Goal: Task Accomplishment & Management: Manage account settings

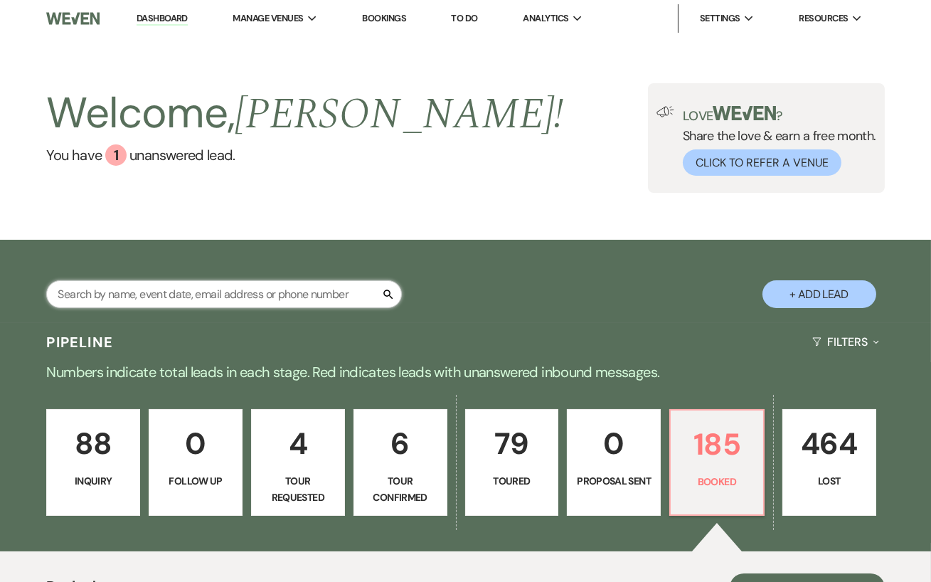
click at [156, 299] on input "text" at bounding box center [224, 294] width 356 height 28
type input "[PERSON_NAME]"
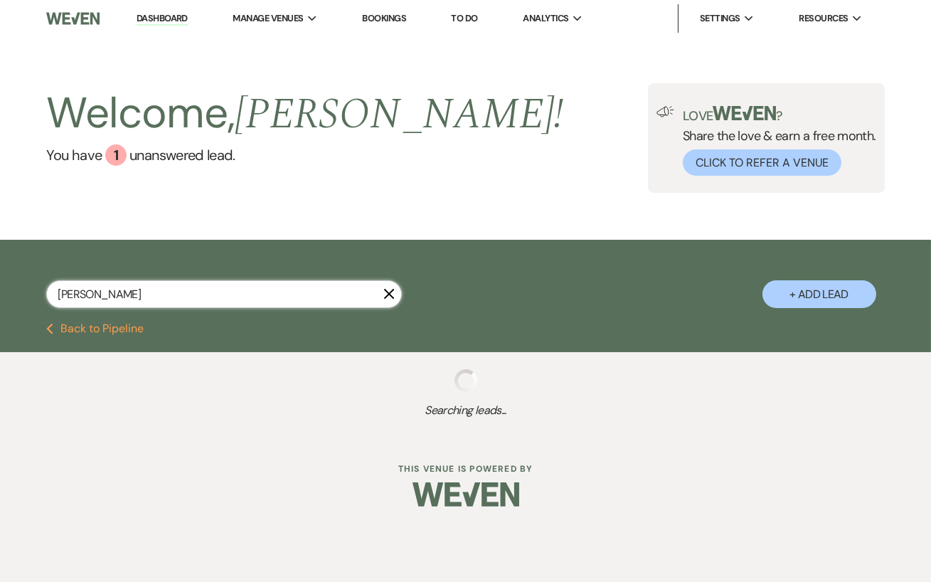
select select "8"
select select "11"
select select "8"
select select "5"
select select "8"
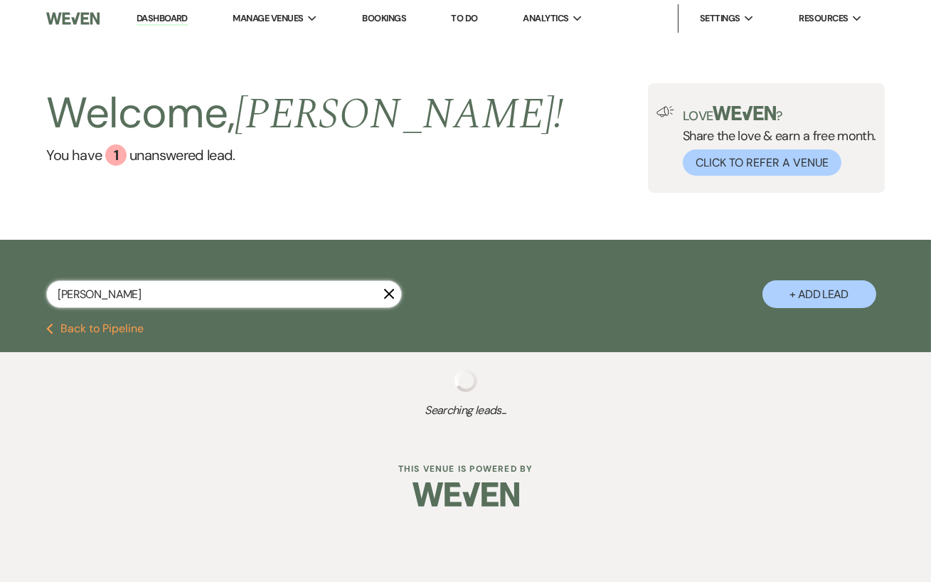
select select "6"
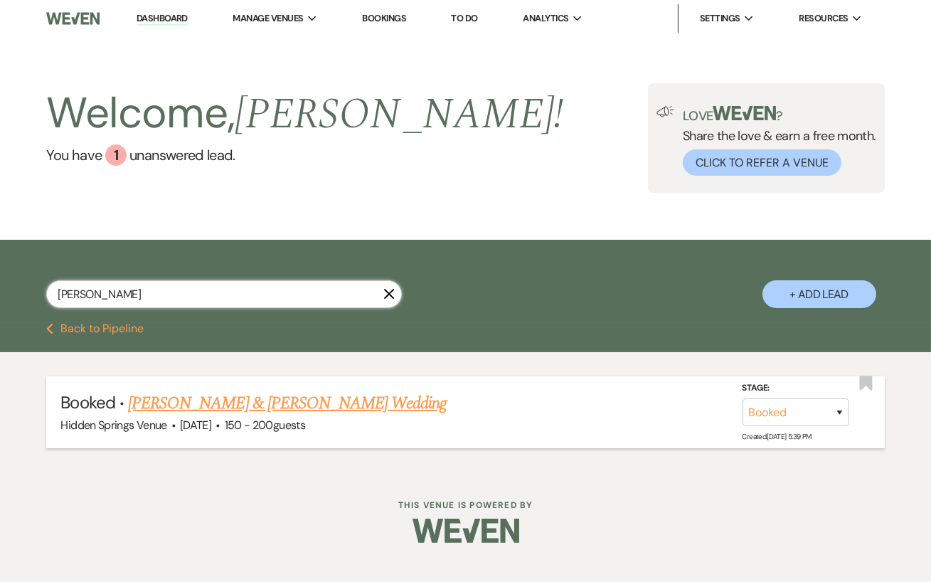
type input "[PERSON_NAME]"
click at [215, 407] on link "[PERSON_NAME] & [PERSON_NAME] Wedding" at bounding box center [287, 403] width 319 height 26
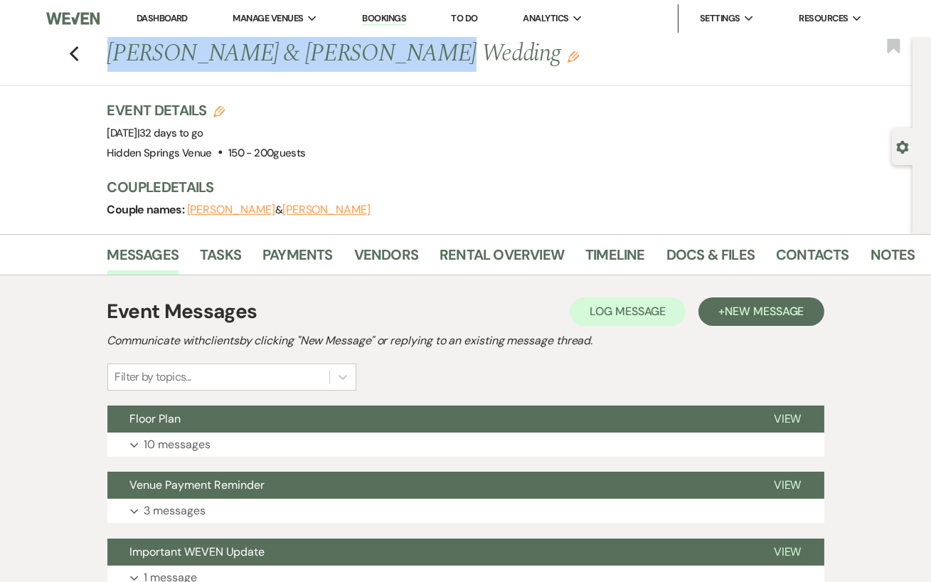
drag, startPoint x: 394, startPoint y: 65, endPoint x: 109, endPoint y: 68, distance: 285.2
click at [109, 68] on h1 "[PERSON_NAME] & [PERSON_NAME] Wedding Edit" at bounding box center [425, 54] width 637 height 34
copy h1 "[PERSON_NAME] & [PERSON_NAME]"
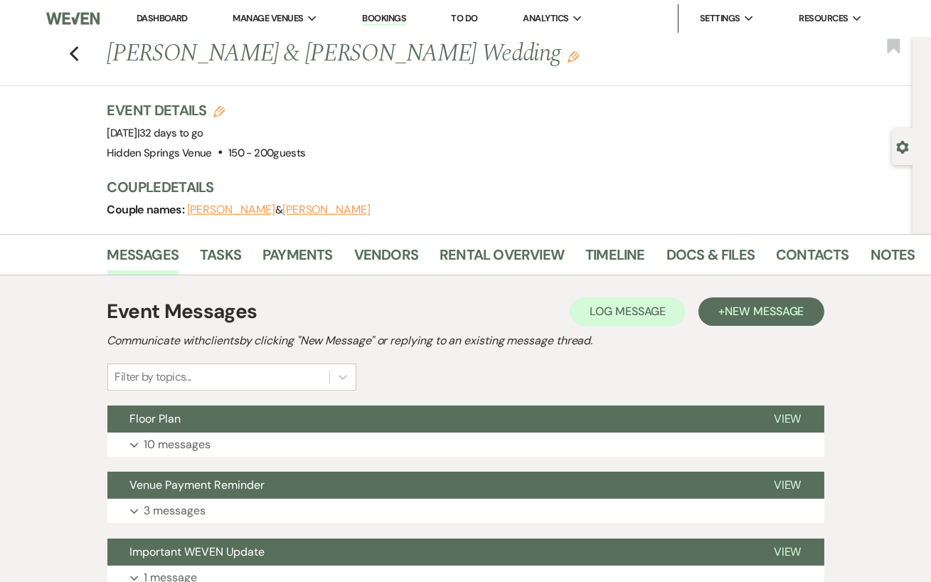
click at [340, 150] on div "Event Details Edit Event Date: [DATE] | 32 days to go Venue: [GEOGRAPHIC_DATA] …" at bounding box center [503, 131] width 792 height 63
click at [690, 254] on link "Docs & Files" at bounding box center [710, 258] width 88 height 31
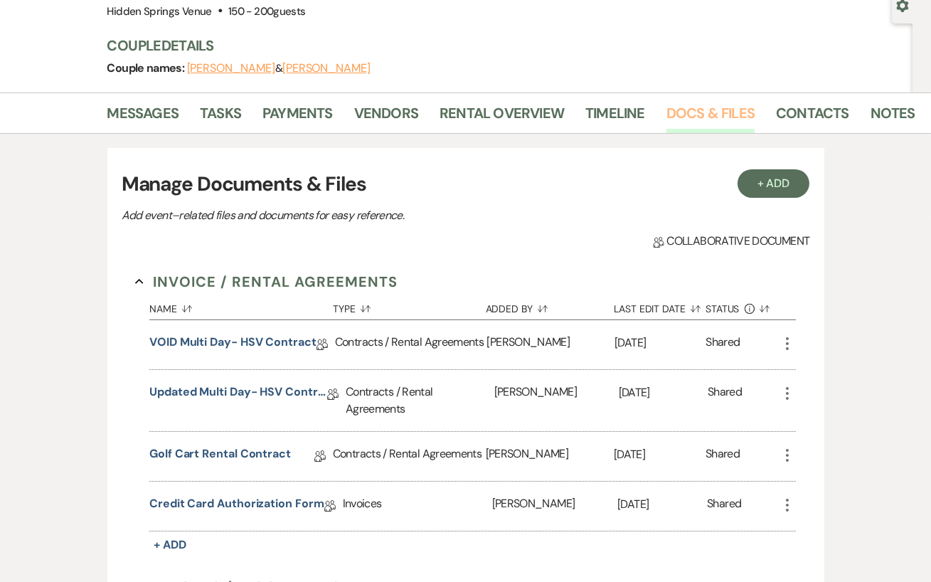
scroll to position [142, 0]
click at [390, 111] on link "Vendors" at bounding box center [386, 116] width 64 height 31
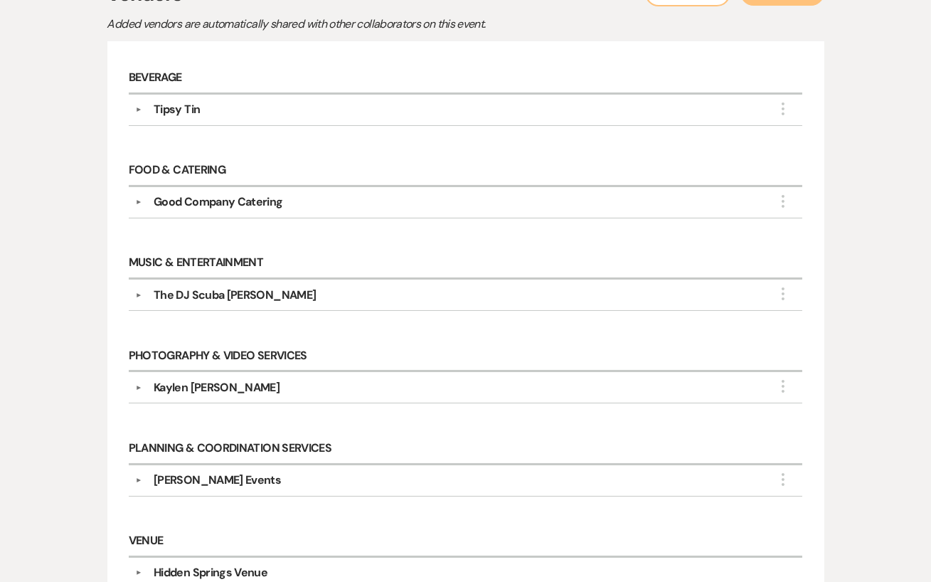
scroll to position [349, 0]
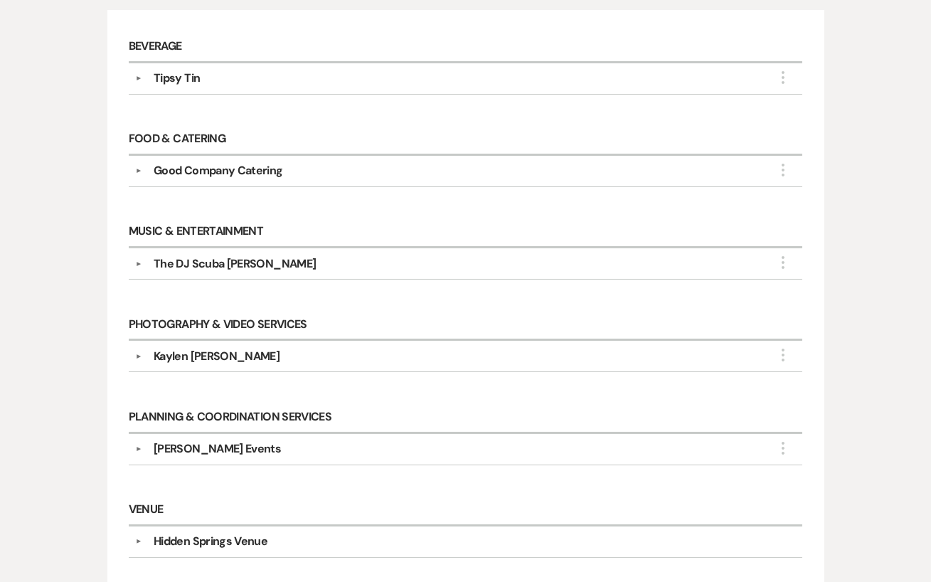
click at [339, 356] on div "Kaylen [PERSON_NAME]" at bounding box center [469, 356] width 654 height 17
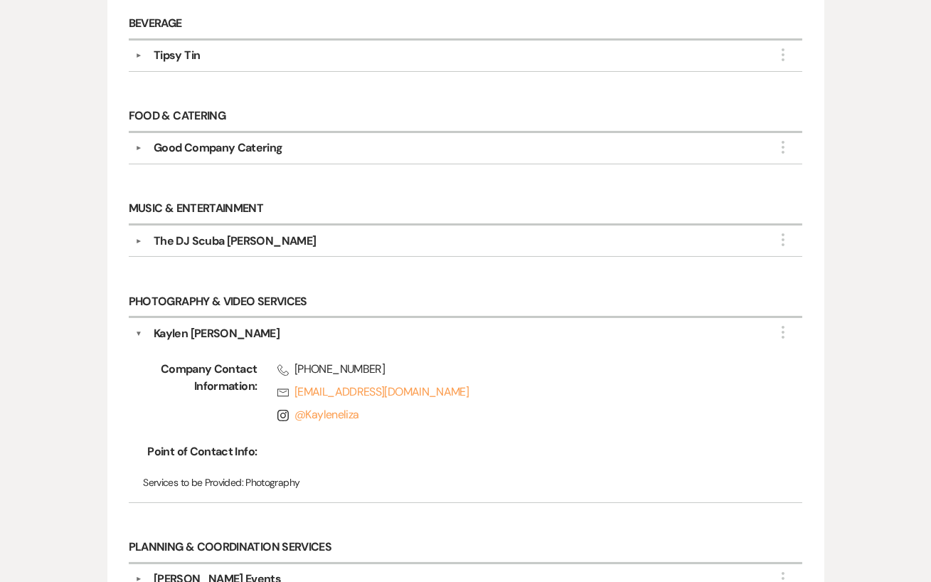
scroll to position [372, 0]
drag, startPoint x: 361, startPoint y: 405, endPoint x: 303, endPoint y: 405, distance: 57.6
click at [303, 405] on span "Instagram @ Kayleneliza" at bounding box center [519, 413] width 485 height 17
copy link "Kayleneliza"
click at [487, 383] on link "Rsvp [EMAIL_ADDRESS][DOMAIN_NAME]" at bounding box center [519, 391] width 485 height 17
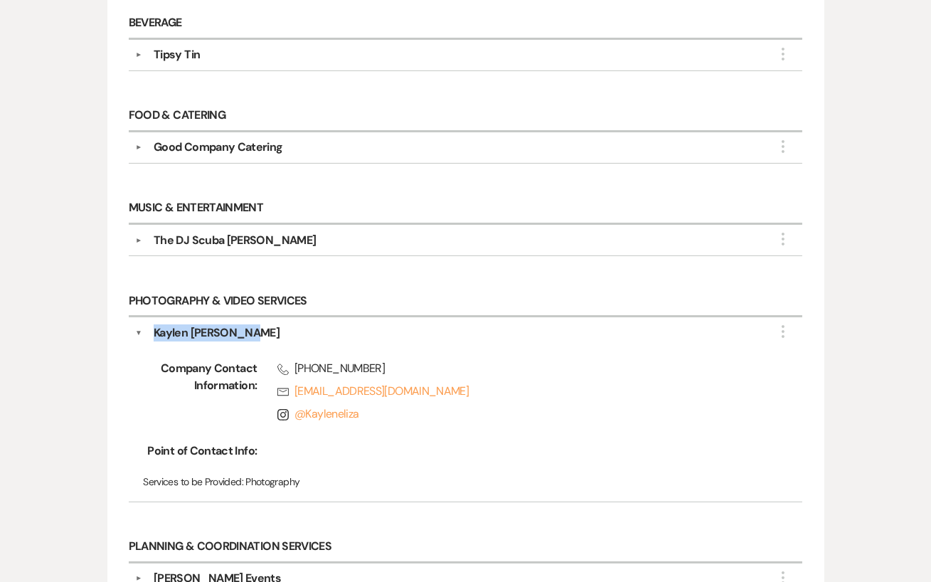
drag, startPoint x: 245, startPoint y: 331, endPoint x: 154, endPoint y: 330, distance: 90.3
click at [154, 330] on div "Kaylen [PERSON_NAME]" at bounding box center [469, 332] width 654 height 17
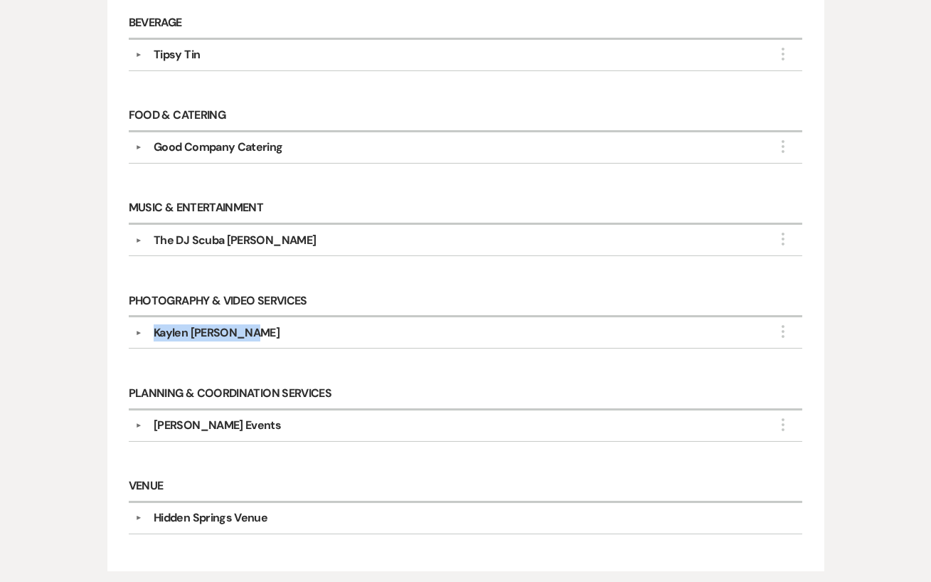
copy div "Kaylen [PERSON_NAME]"
click at [386, 294] on h6 "Photography & Video Services" at bounding box center [466, 301] width 674 height 31
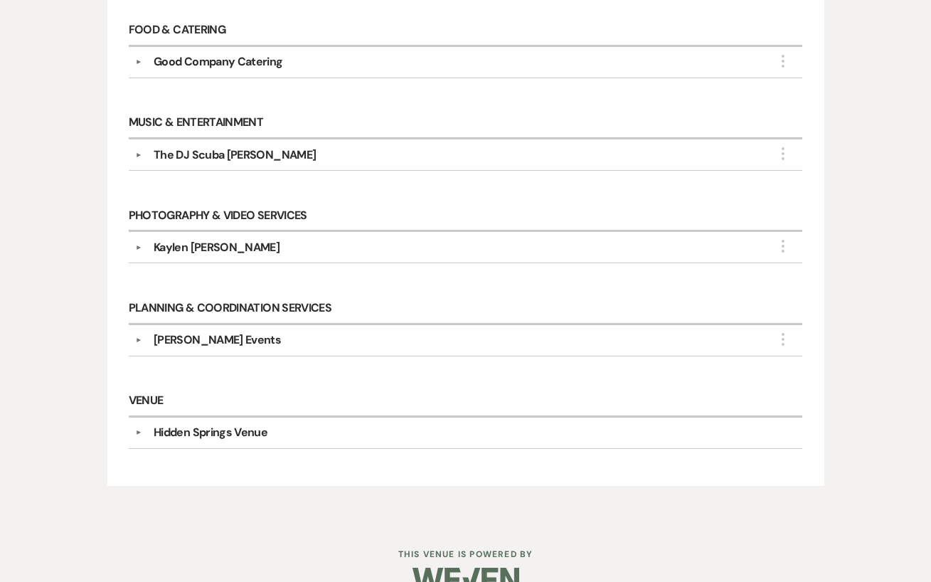
scroll to position [456, 0]
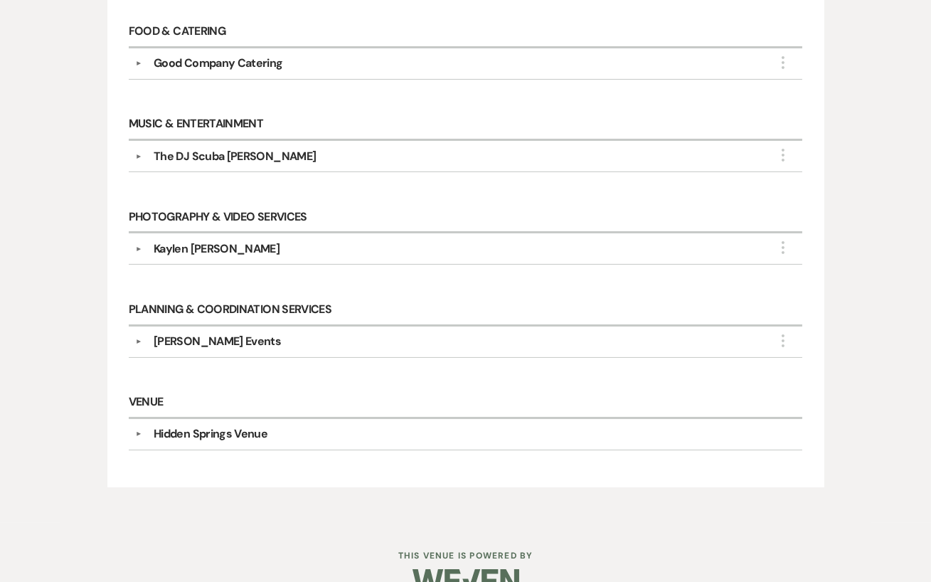
click at [275, 335] on div "[PERSON_NAME] Events" at bounding box center [469, 341] width 654 height 17
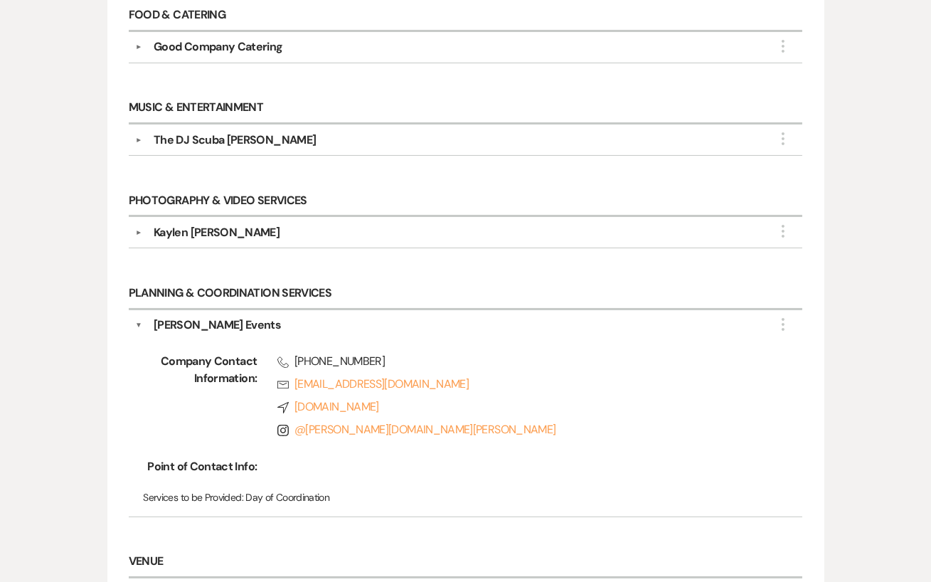
scroll to position [474, 0]
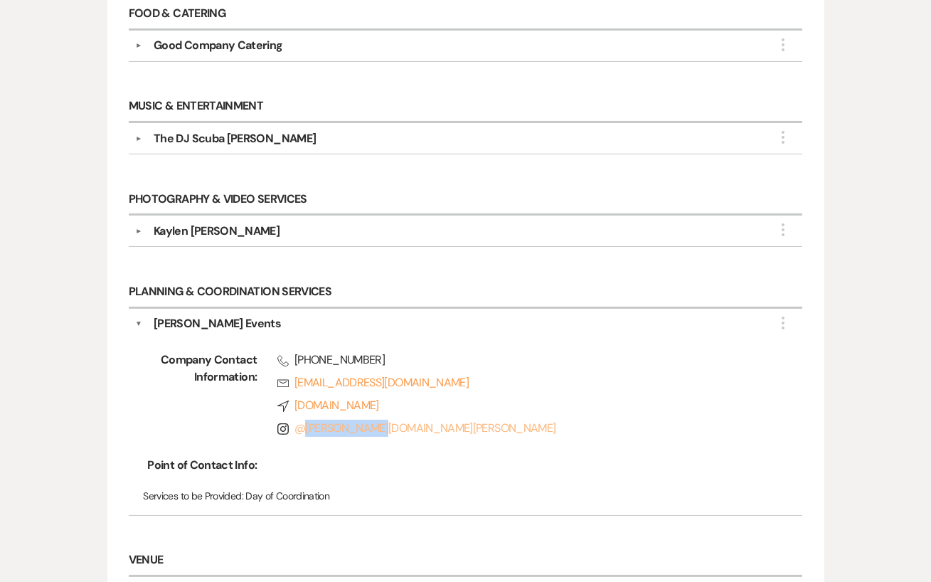
drag, startPoint x: 381, startPoint y: 423, endPoint x: 307, endPoint y: 425, distance: 74.7
click at [307, 425] on span "Instagram @ [PERSON_NAME][DOMAIN_NAME][PERSON_NAME]" at bounding box center [519, 428] width 485 height 17
copy link "[PERSON_NAME][DOMAIN_NAME][PERSON_NAME]"
click at [465, 420] on span "Instagram @ [PERSON_NAME][DOMAIN_NAME][PERSON_NAME]" at bounding box center [519, 428] width 485 height 17
click at [642, 361] on div "Phone [PHONE_NUMBER] Rsvp [EMAIL_ADDRESS][DOMAIN_NAME] Compass [DOMAIN_NAME] In…" at bounding box center [509, 396] width 505 height 91
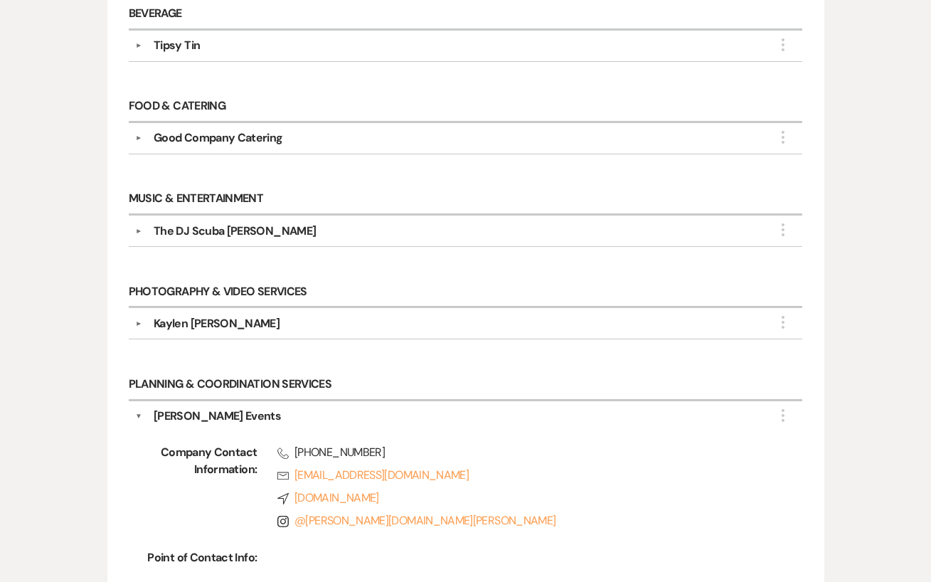
scroll to position [314, 0]
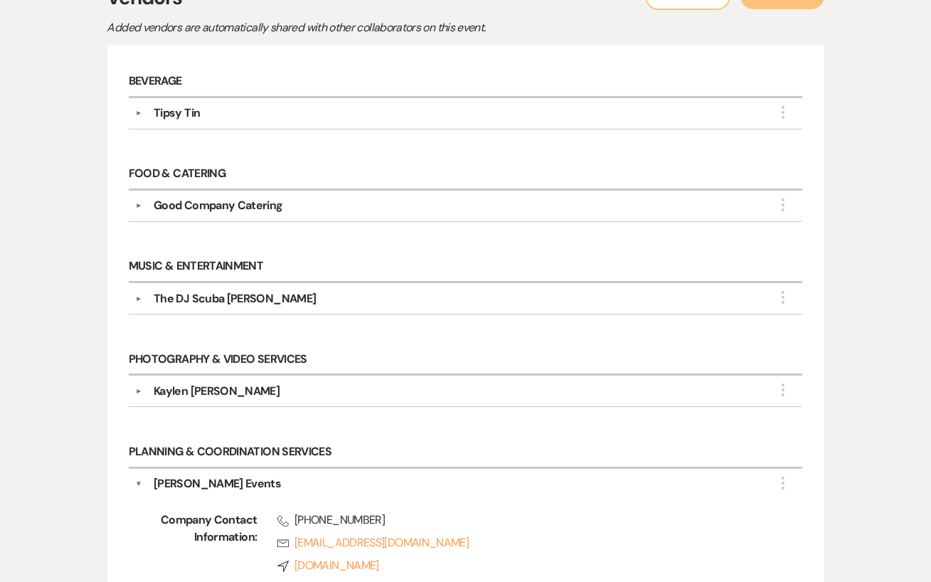
click at [336, 383] on div "Kaylen [PERSON_NAME]" at bounding box center [469, 391] width 654 height 17
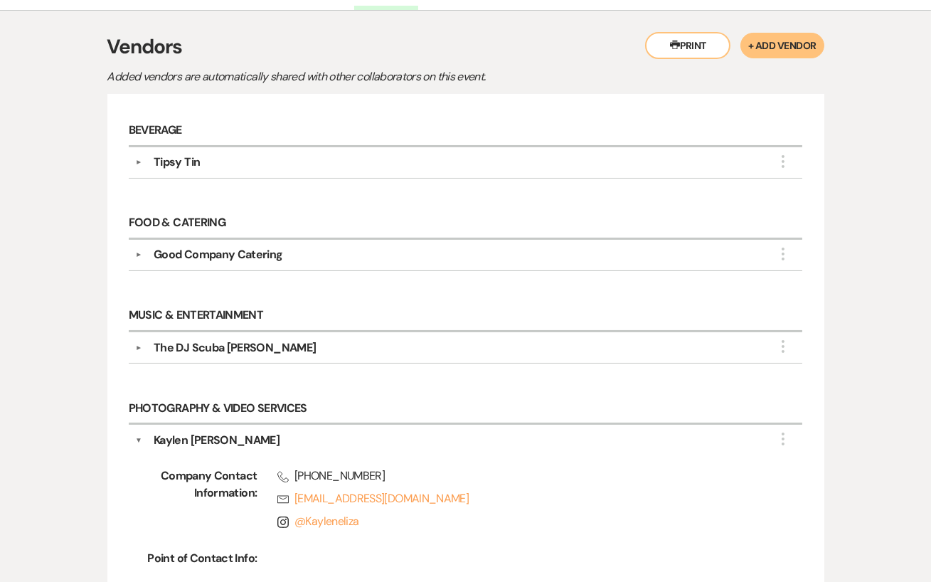
scroll to position [238, 0]
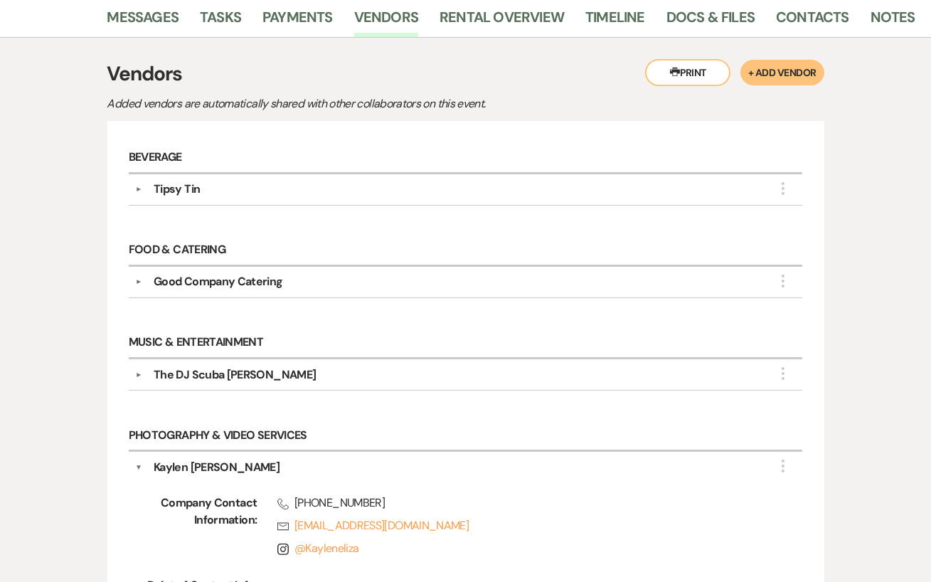
click at [336, 381] on div "▼ The DJ Scuba [PERSON_NAME] More Company Contact Information: Phone [PHONE_NUM…" at bounding box center [466, 374] width 674 height 31
click at [331, 370] on div "The DJ Scuba [PERSON_NAME]" at bounding box center [469, 374] width 654 height 17
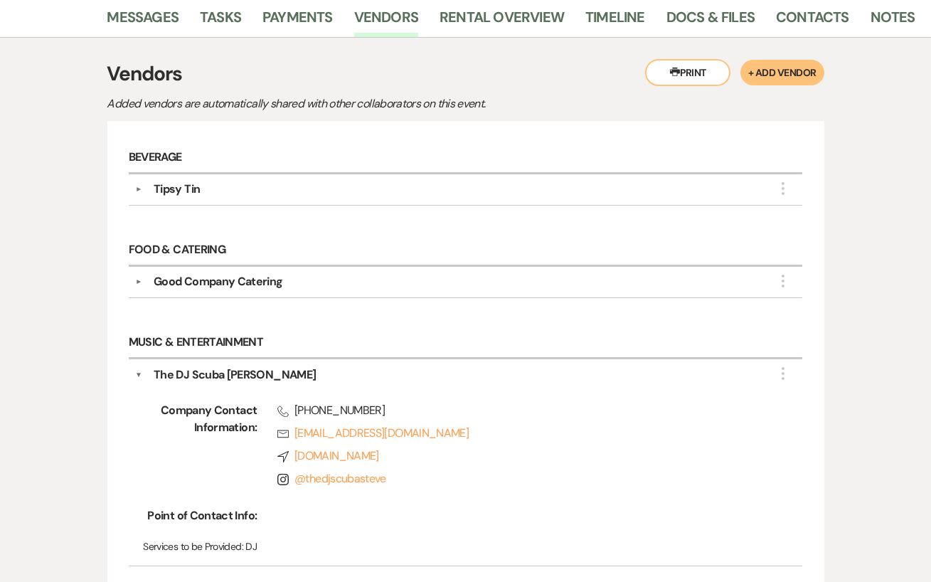
scroll to position [250, 0]
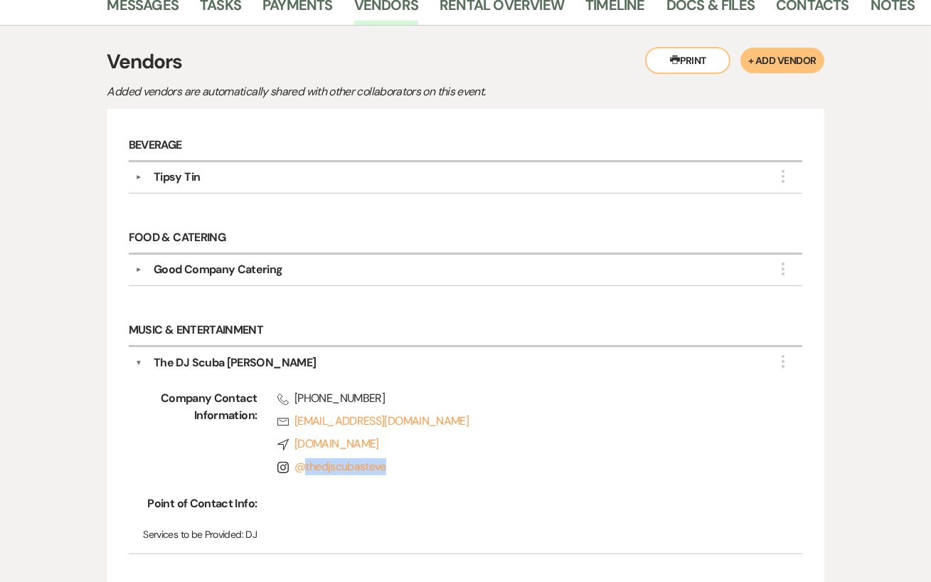
drag, startPoint x: 394, startPoint y: 462, endPoint x: 301, endPoint y: 469, distance: 93.4
click at [301, 469] on span "Instagram @ thedjscubasteve" at bounding box center [519, 466] width 485 height 17
copy link "thedjscubasteve"
click at [301, 469] on span "Instagram @ thedjscubasteve" at bounding box center [519, 466] width 485 height 17
click at [629, 316] on h6 "Music & Entertainment" at bounding box center [466, 331] width 674 height 31
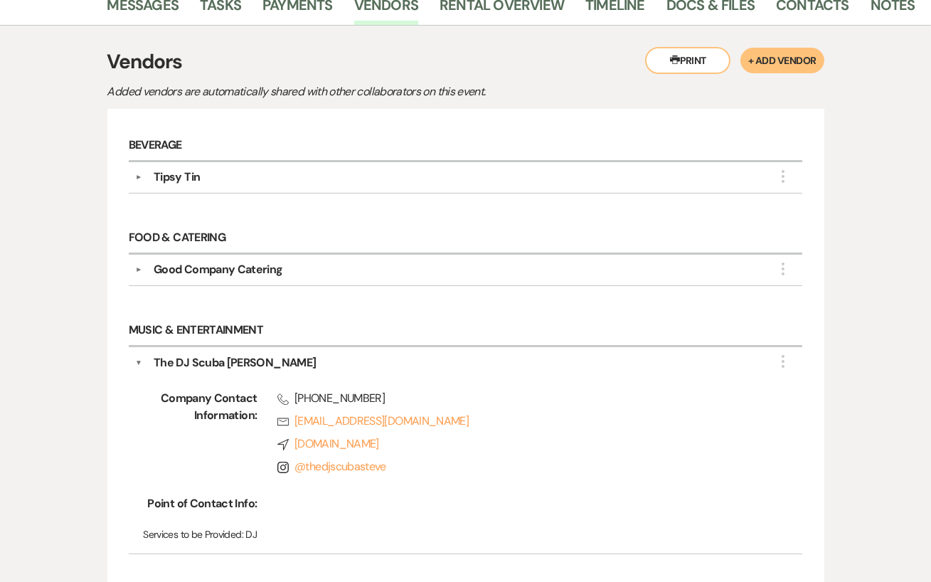
click at [278, 267] on div "Good Company Catering" at bounding box center [218, 269] width 129 height 17
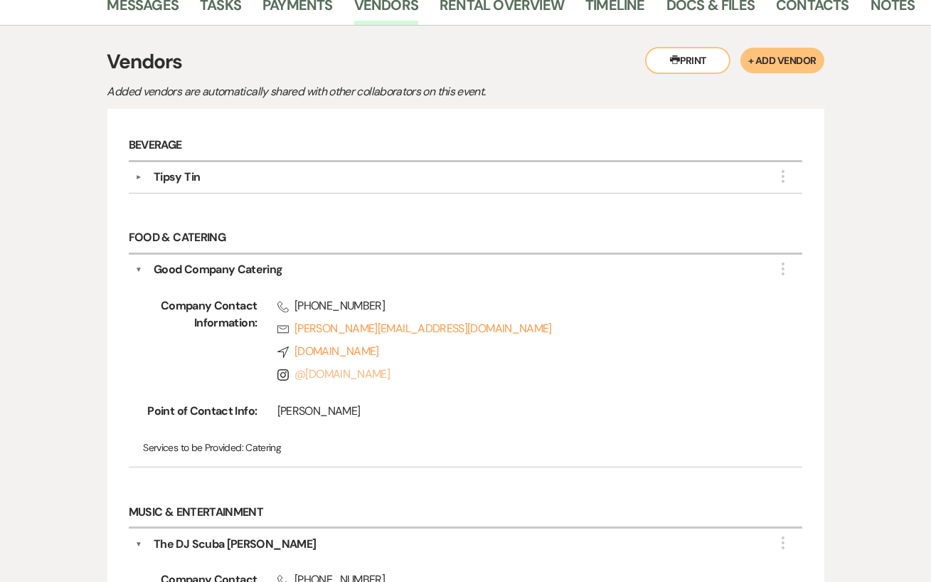
drag, startPoint x: 390, startPoint y: 369, endPoint x: 308, endPoint y: 375, distance: 82.7
click at [308, 375] on span "Instagram @ [DOMAIN_NAME]" at bounding box center [519, 374] width 485 height 17
copy link "[DOMAIN_NAME]"
click at [415, 370] on span "Instagram @ [DOMAIN_NAME]" at bounding box center [519, 374] width 485 height 17
click at [280, 172] on div "Tipsy Tin" at bounding box center [469, 177] width 654 height 17
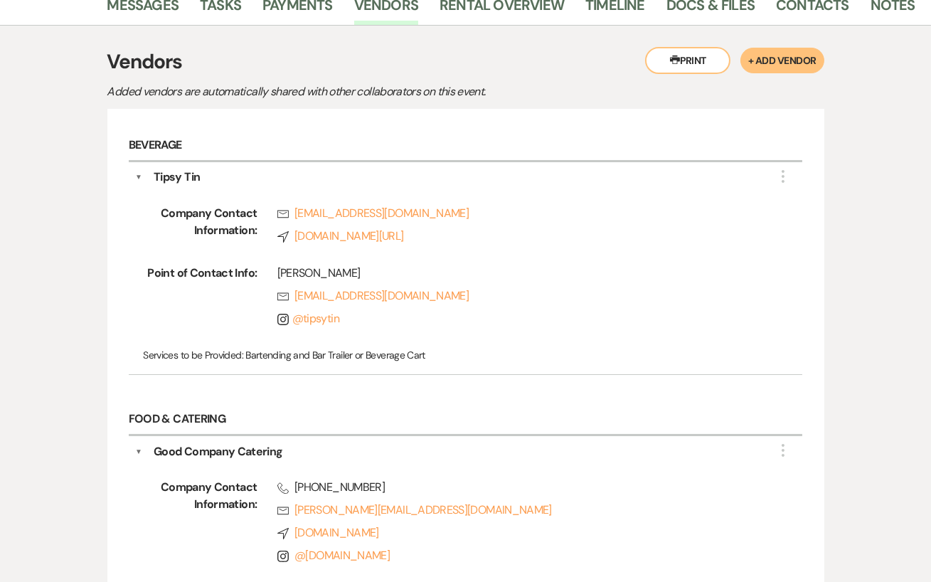
click at [280, 171] on div "Tipsy Tin" at bounding box center [469, 177] width 654 height 17
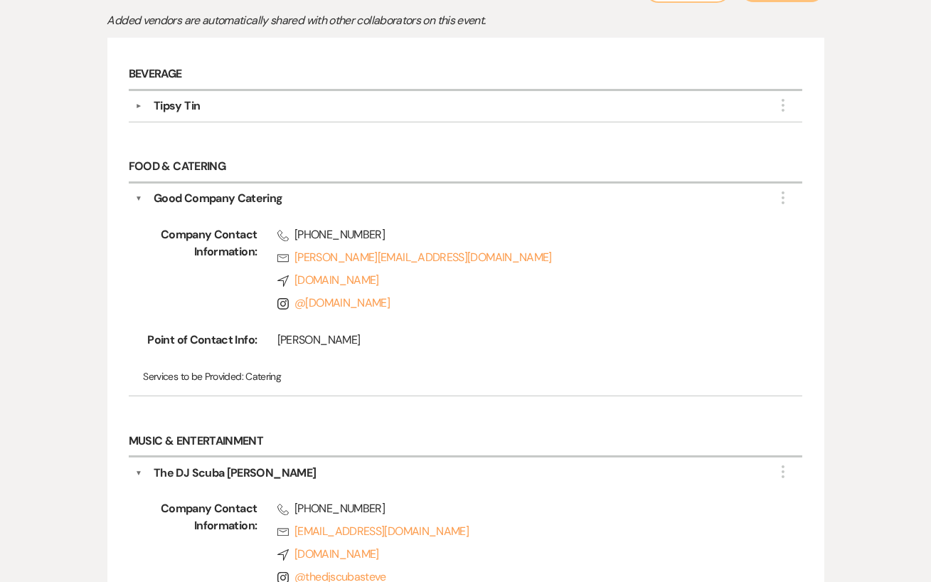
click at [257, 196] on div "Good Company Catering" at bounding box center [218, 198] width 129 height 17
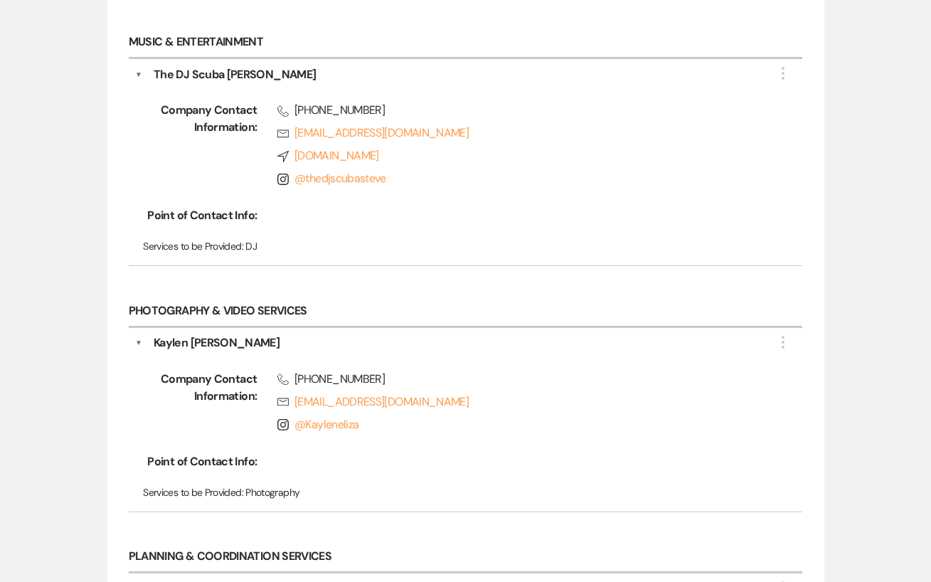
scroll to position [537, 0]
click at [216, 67] on div "The DJ Scuba [PERSON_NAME]" at bounding box center [235, 75] width 162 height 17
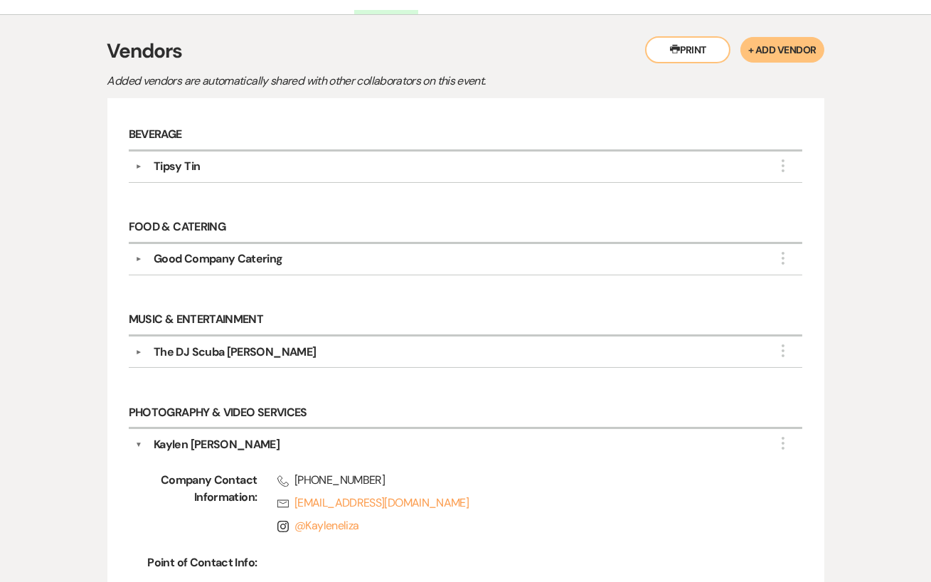
scroll to position [0, 0]
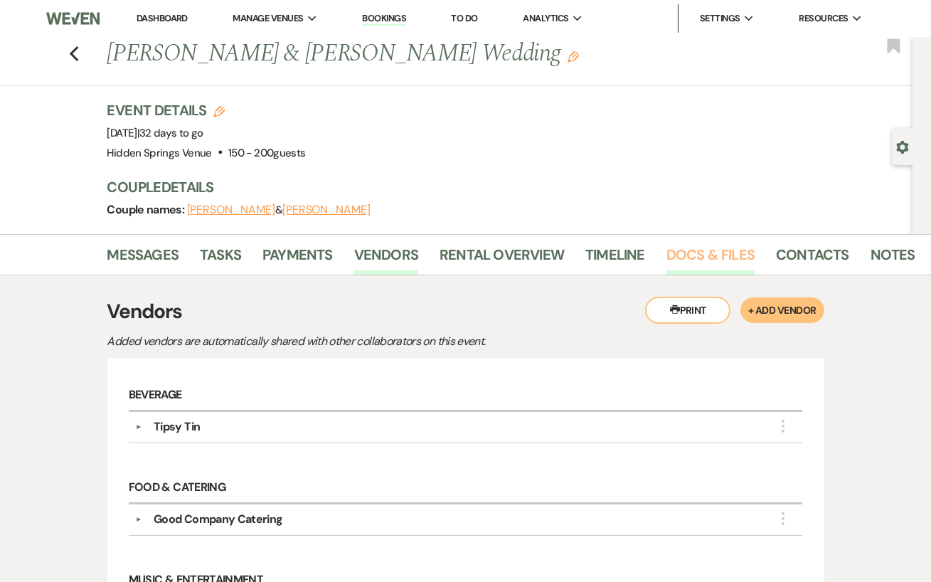
click at [688, 254] on link "Docs & Files" at bounding box center [710, 258] width 88 height 31
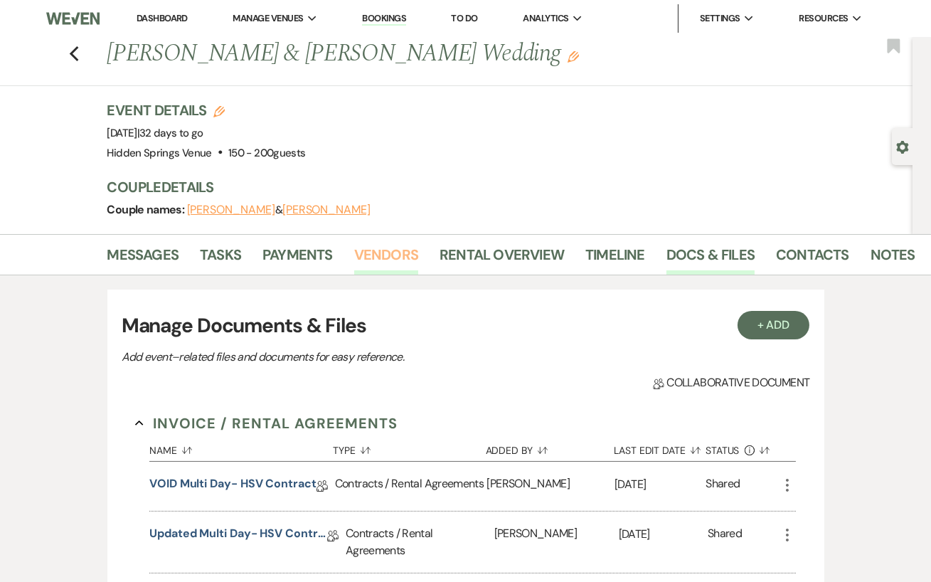
click at [373, 257] on link "Vendors" at bounding box center [386, 258] width 64 height 31
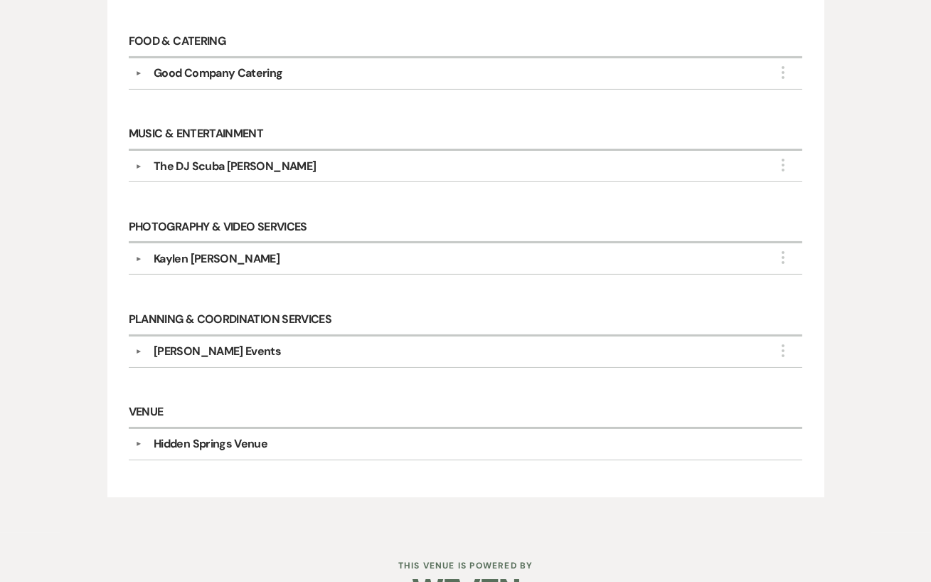
scroll to position [473, 0]
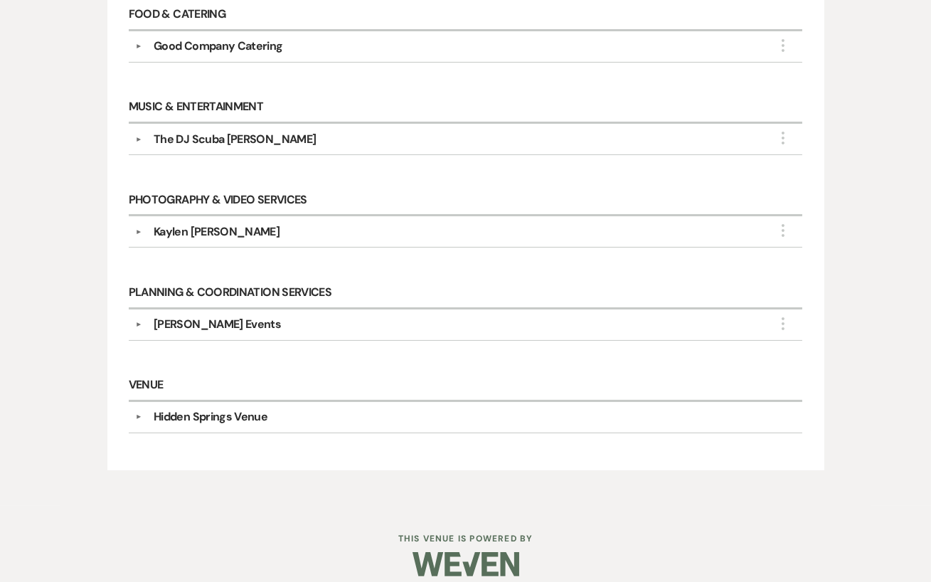
click at [302, 316] on div "[PERSON_NAME] Events" at bounding box center [469, 324] width 654 height 17
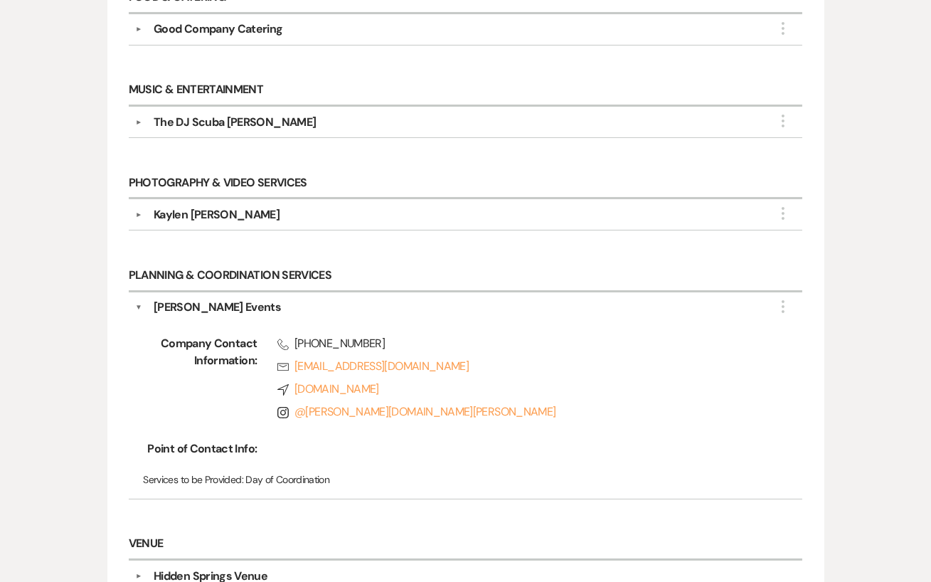
scroll to position [491, 0]
drag, startPoint x: 480, startPoint y: 359, endPoint x: 357, endPoint y: 361, distance: 123.1
click at [357, 361] on link "Rsvp [EMAIL_ADDRESS][DOMAIN_NAME]" at bounding box center [519, 364] width 485 height 17
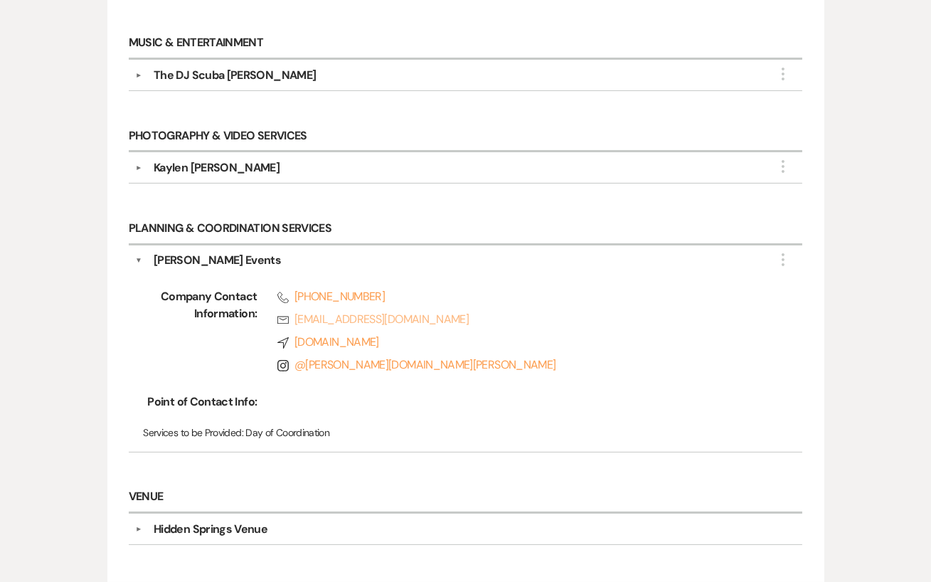
scroll to position [528, 0]
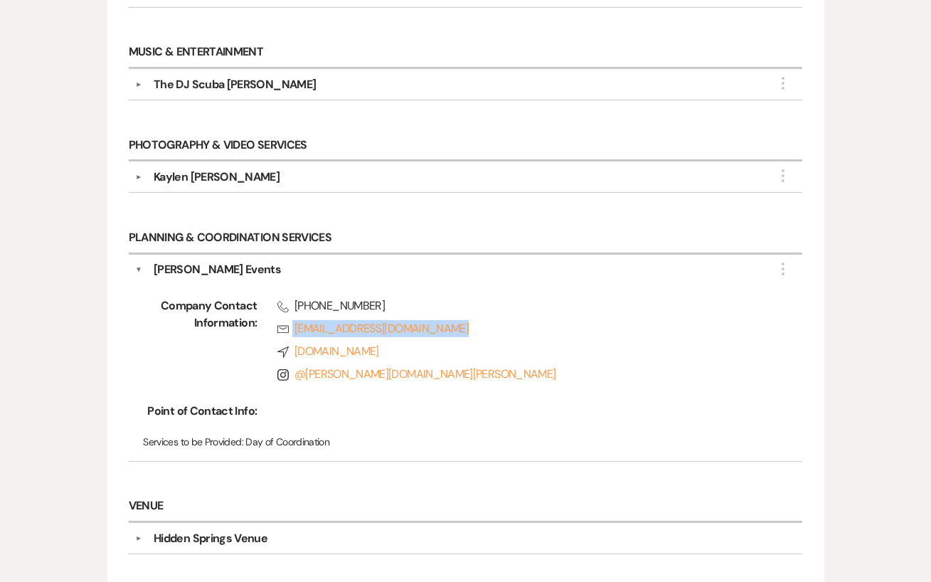
click at [509, 403] on div at bounding box center [509, 411] width 505 height 17
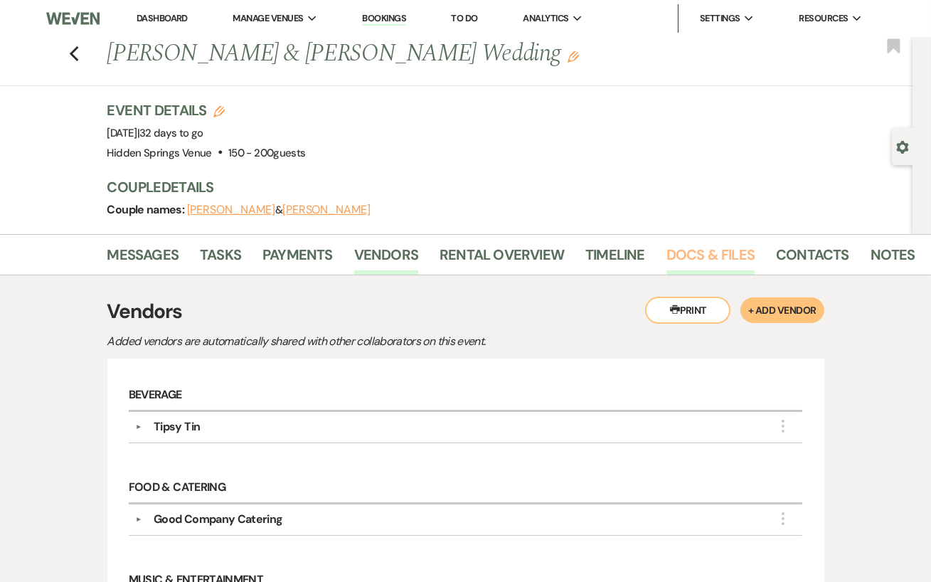
click at [716, 243] on link "Docs & Files" at bounding box center [710, 258] width 88 height 31
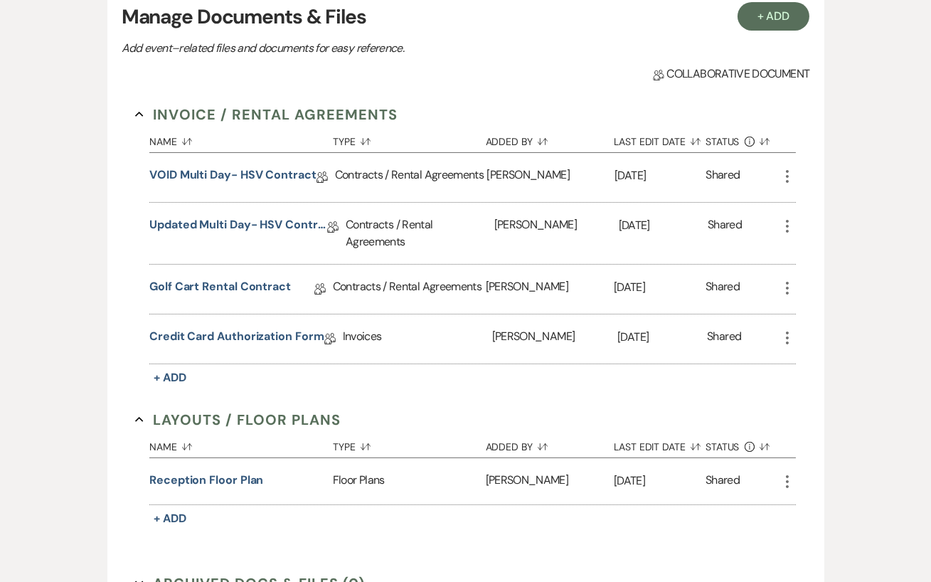
scroll to position [325, 0]
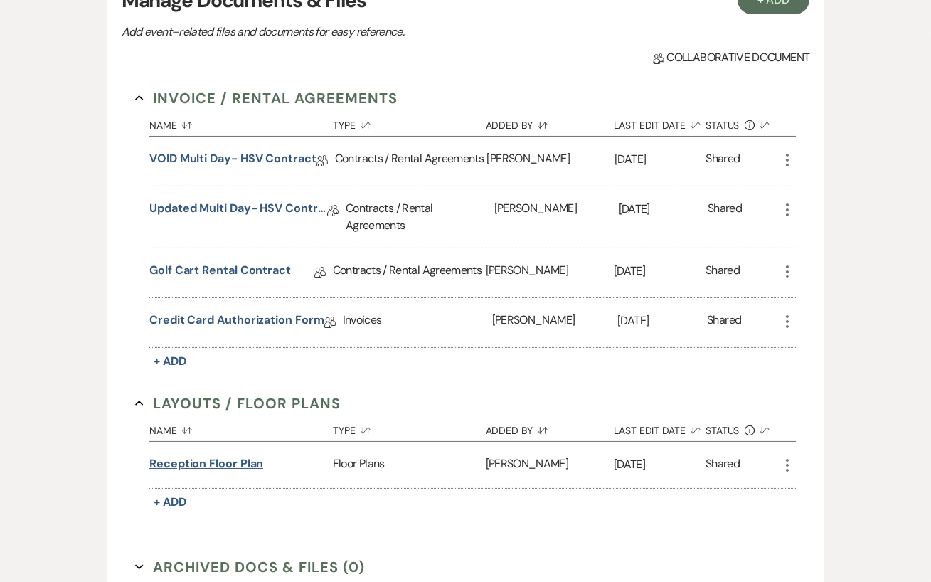
click at [212, 462] on button "Reception Floor plan" at bounding box center [206, 463] width 114 height 17
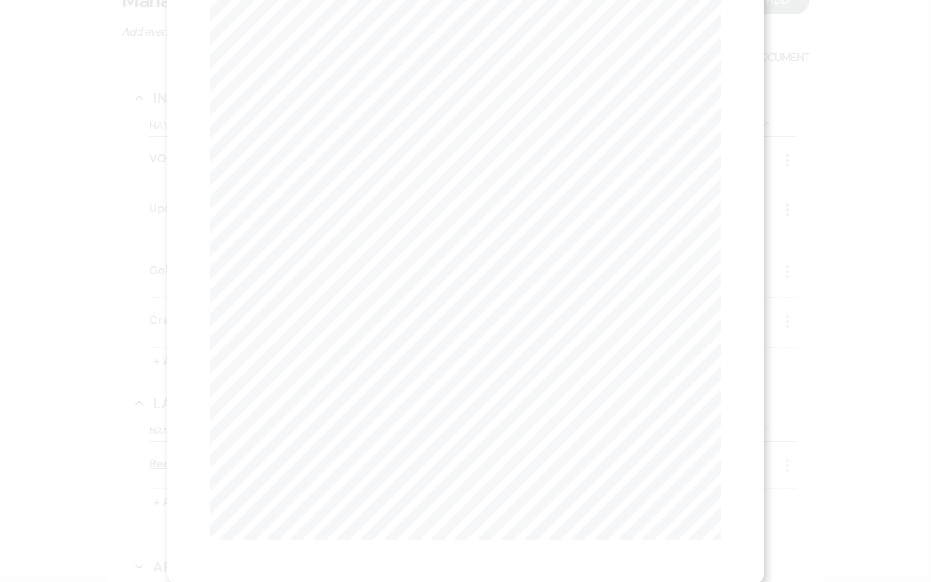
scroll to position [0, 0]
click at [705, 38] on button "X" at bounding box center [714, 38] width 21 height 25
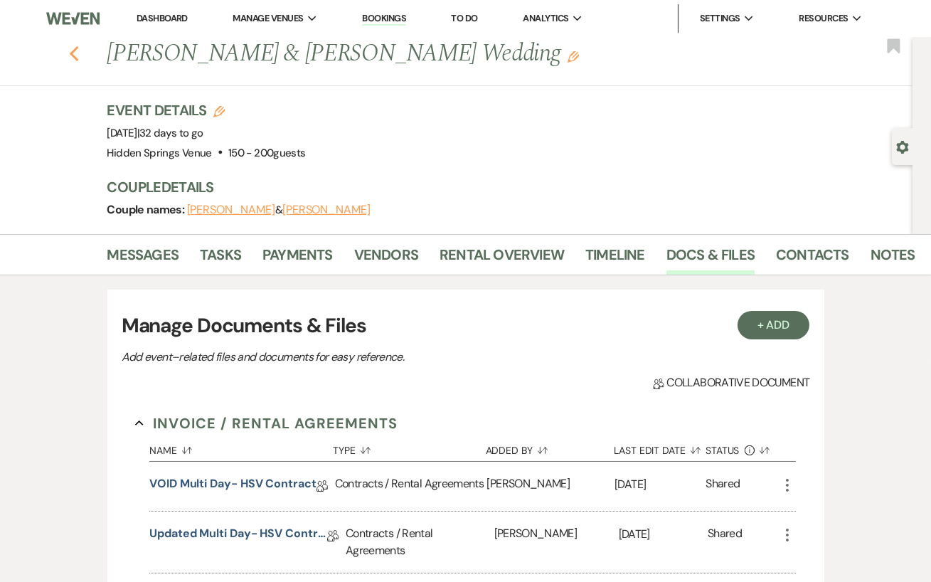
click at [70, 48] on icon "Previous" at bounding box center [74, 54] width 11 height 17
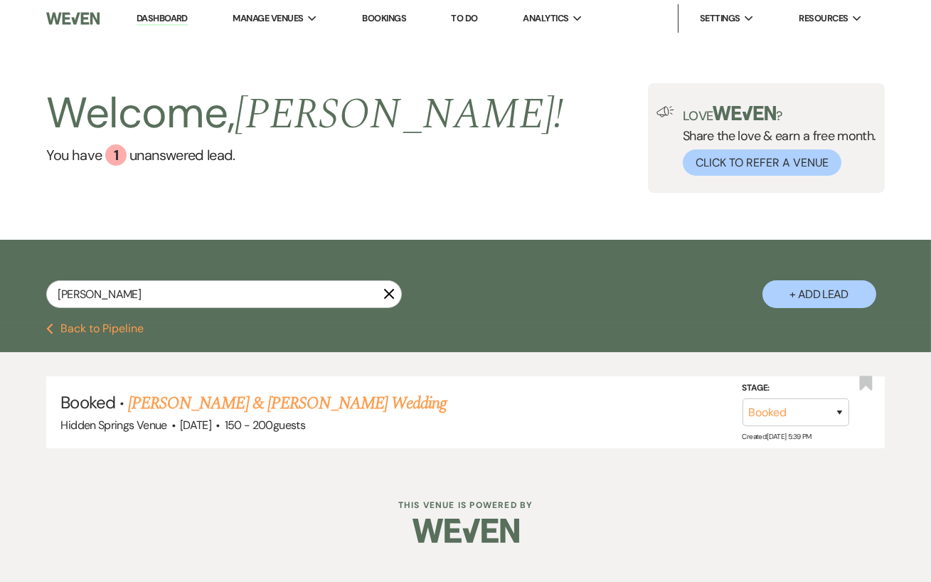
click at [388, 289] on icon "X" at bounding box center [388, 293] width 11 height 11
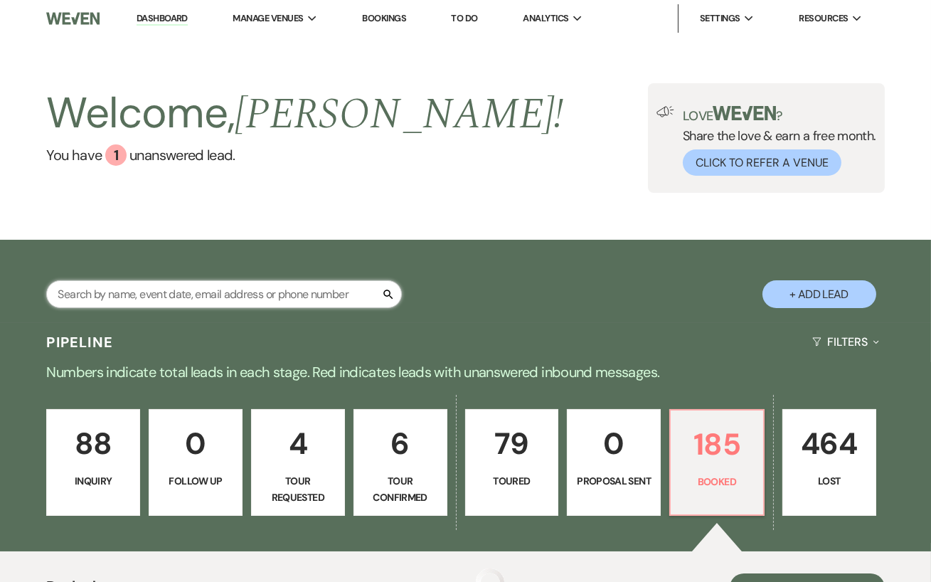
click at [110, 297] on input "text" at bounding box center [224, 294] width 356 height 28
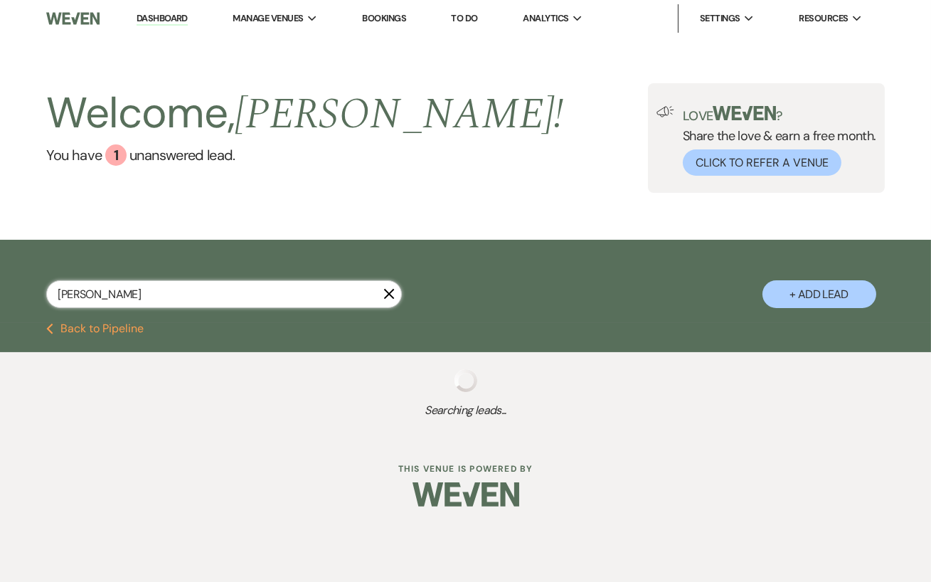
type input "[PERSON_NAME]"
click at [31, 288] on div "[PERSON_NAME] X + Add Lead" at bounding box center [465, 283] width 931 height 73
click at [80, 298] on input "[PERSON_NAME]" at bounding box center [224, 294] width 356 height 28
click at [75, 291] on input "[PERSON_NAME]" at bounding box center [224, 294] width 356 height 28
click at [137, 296] on input "[PERSON_NAME]" at bounding box center [224, 294] width 356 height 28
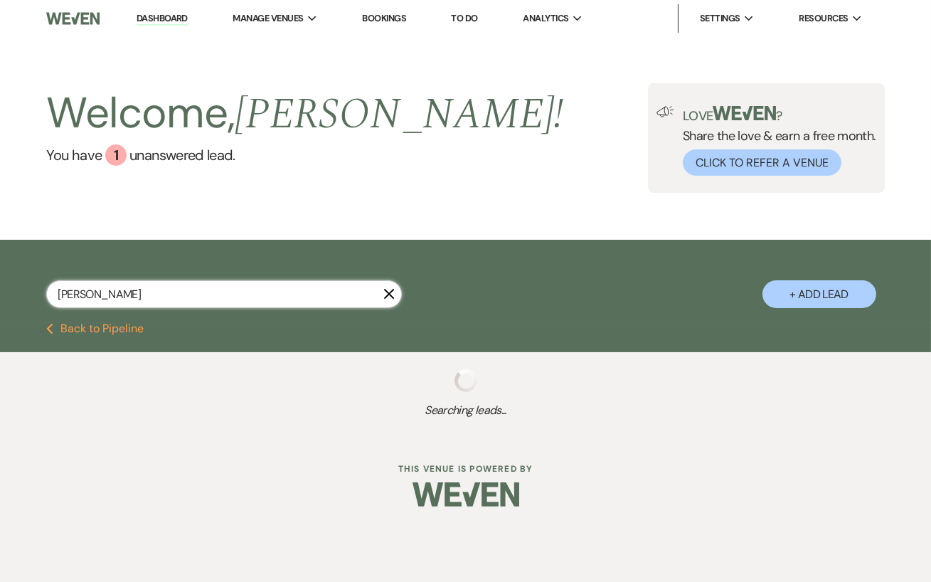
select select "5"
select select "8"
select select "11"
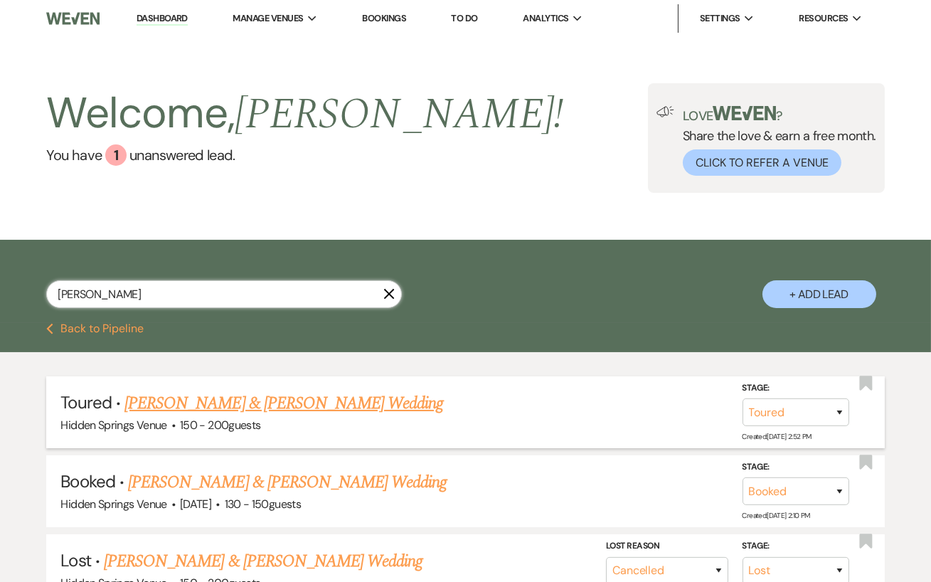
scroll to position [138, 0]
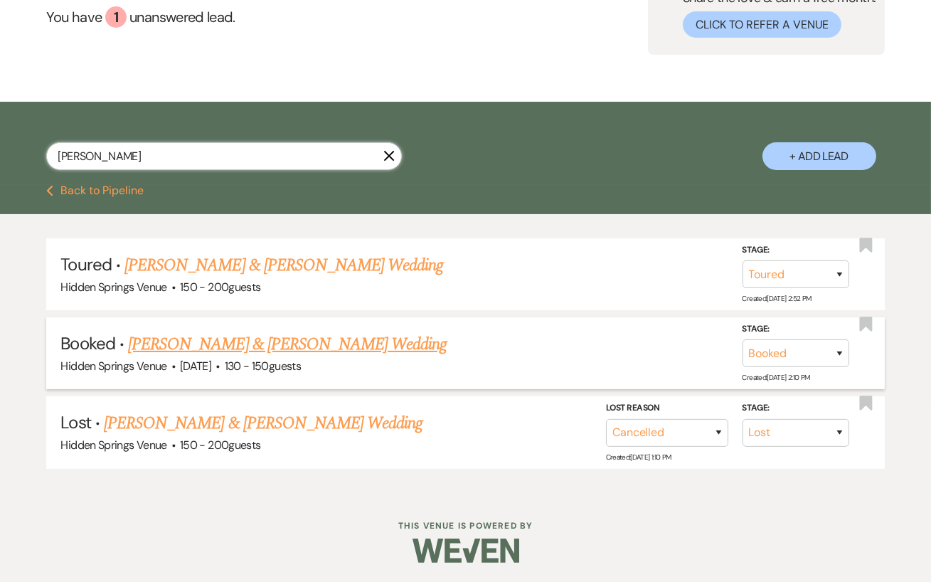
type input "[PERSON_NAME]"
click at [196, 341] on link "[PERSON_NAME] & [PERSON_NAME] Wedding" at bounding box center [287, 344] width 319 height 26
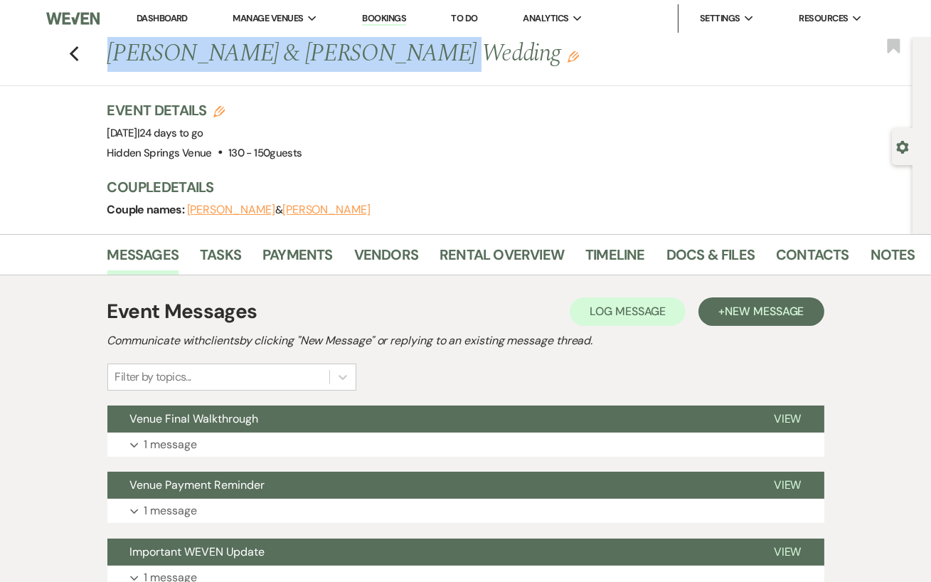
drag, startPoint x: 388, startPoint y: 59, endPoint x: 104, endPoint y: 63, distance: 283.8
click at [104, 63] on div "Previous [PERSON_NAME] & [PERSON_NAME] Wedding Edit" at bounding box center [505, 54] width 811 height 34
copy h1 "[PERSON_NAME] & [PERSON_NAME]"
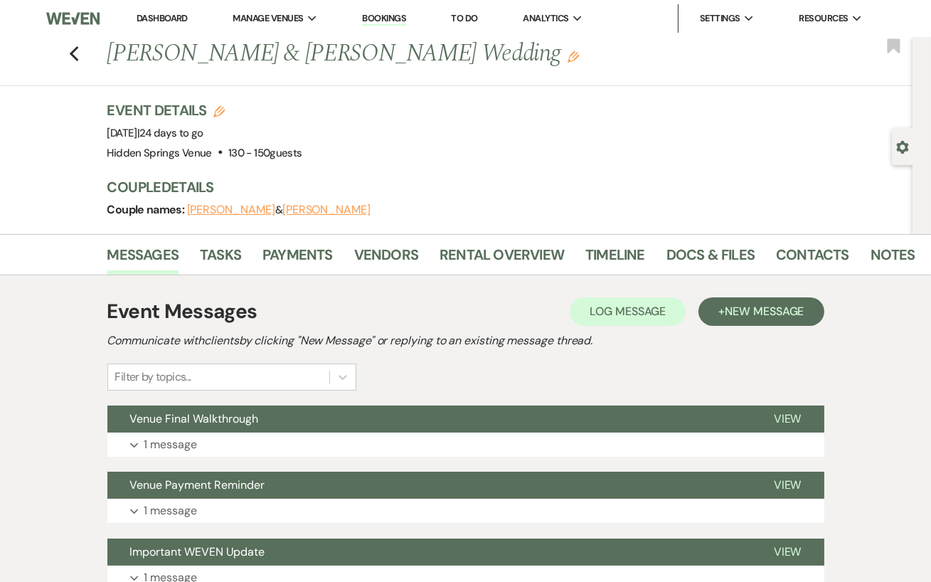
click at [500, 102] on div "Event Details Edit Event Date: [DATE] | 24 days to go Venue: [GEOGRAPHIC_DATA] …" at bounding box center [503, 131] width 792 height 63
click at [389, 254] on link "Vendors" at bounding box center [386, 258] width 64 height 31
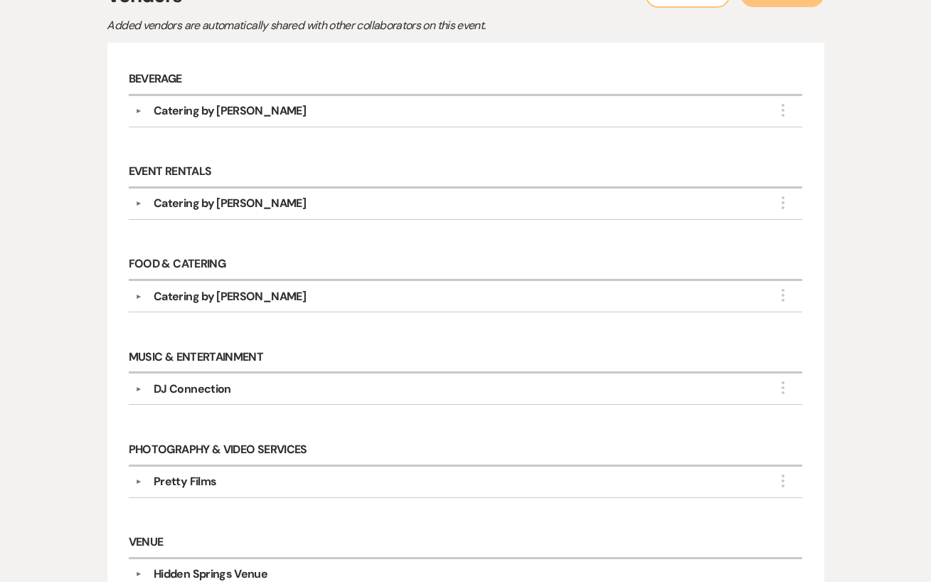
scroll to position [351, 0]
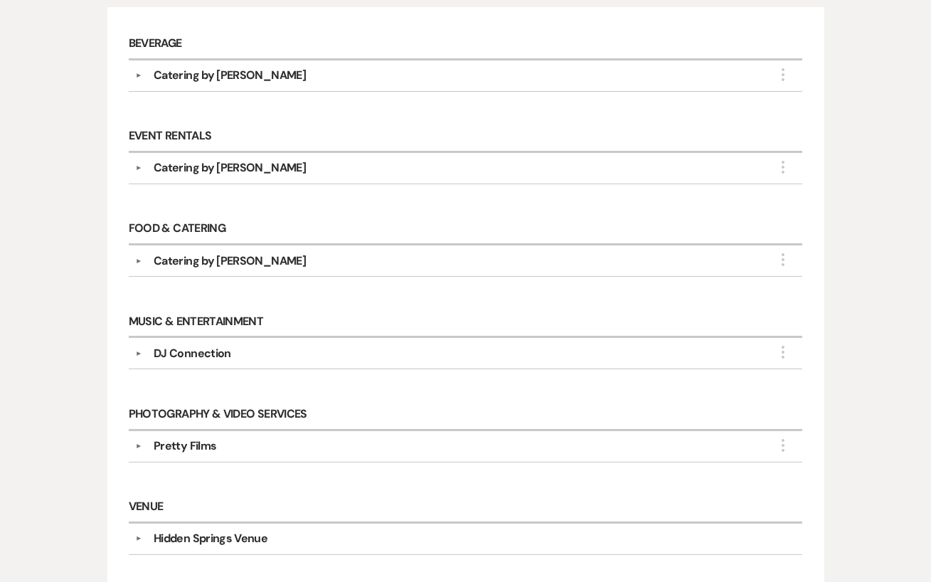
click at [245, 437] on div "Pretty Films" at bounding box center [469, 445] width 654 height 17
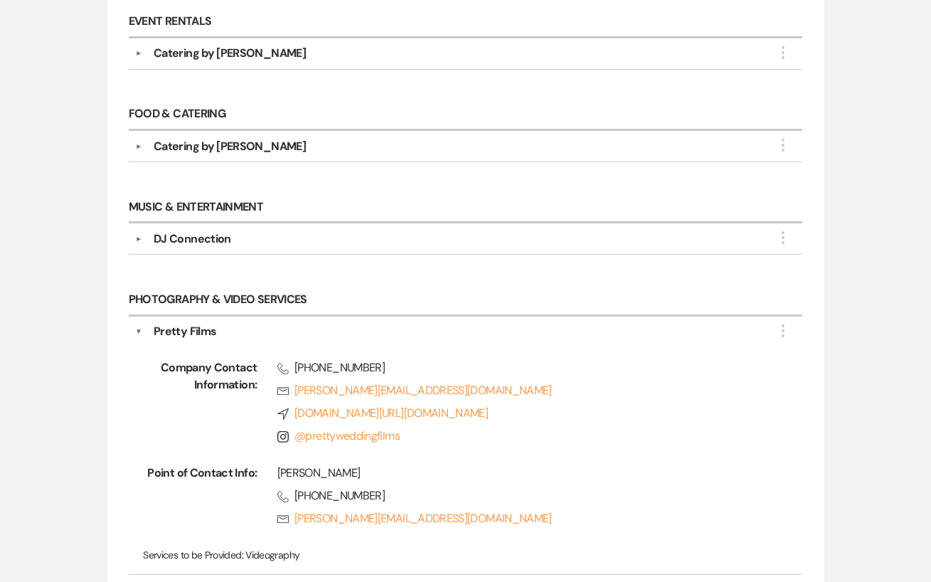
scroll to position [467, 0]
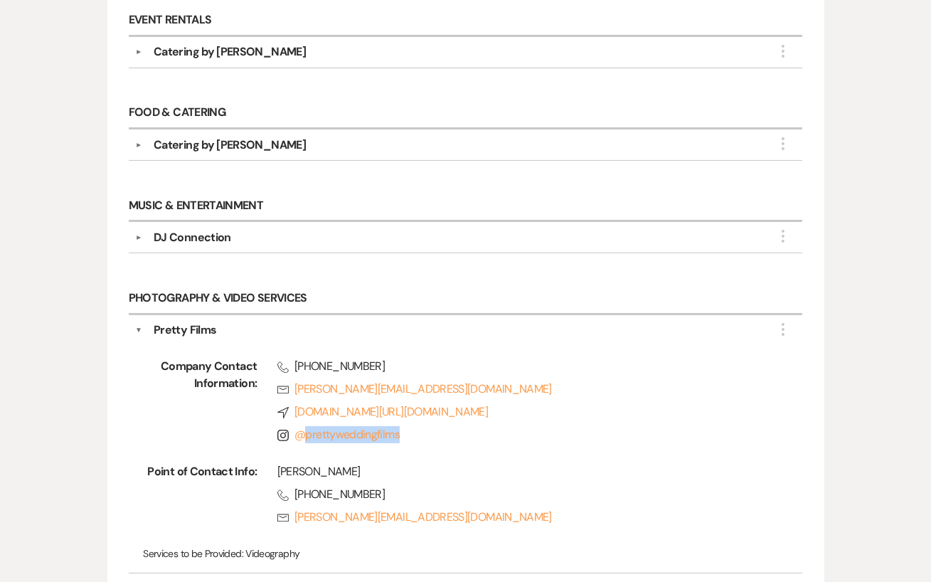
drag, startPoint x: 402, startPoint y: 428, endPoint x: 288, endPoint y: 435, distance: 114.0
click at [288, 435] on span "Instagram @ prettyweddingfilms" at bounding box center [519, 434] width 485 height 17
copy link "prettyweddingfilms"
click at [539, 417] on div "Phone [PHONE_NUMBER] Rsvp [PERSON_NAME][EMAIL_ADDRESS][DOMAIN_NAME] Compass [DO…" at bounding box center [509, 403] width 505 height 91
drag, startPoint x: 397, startPoint y: 428, endPoint x: 294, endPoint y: 432, distance: 102.5
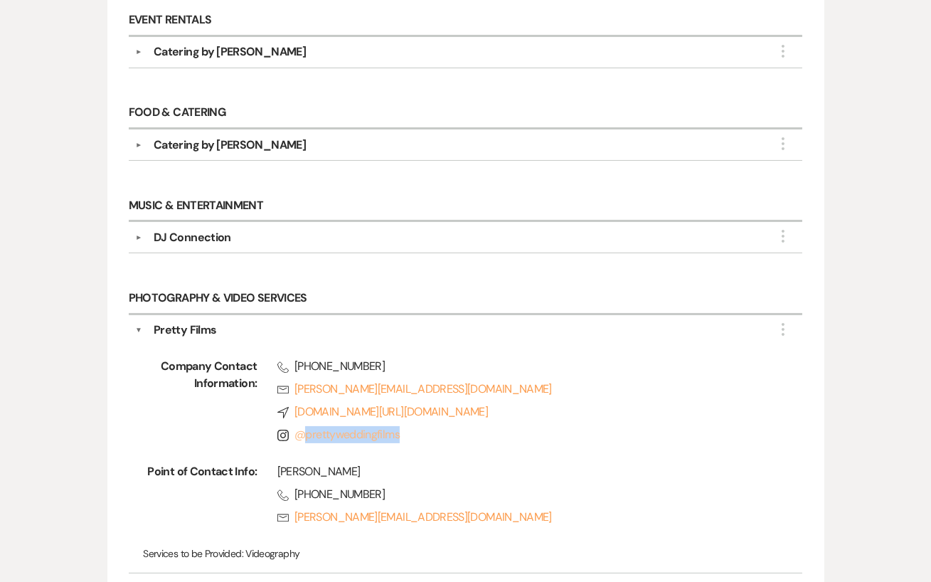
click at [294, 432] on span "Instagram @ prettyweddingfilms" at bounding box center [519, 434] width 485 height 17
copy link "prettyweddingfilms"
click at [437, 463] on div "[PERSON_NAME]" at bounding box center [519, 471] width 485 height 17
click at [148, 323] on div "Pretty Films" at bounding box center [469, 330] width 654 height 17
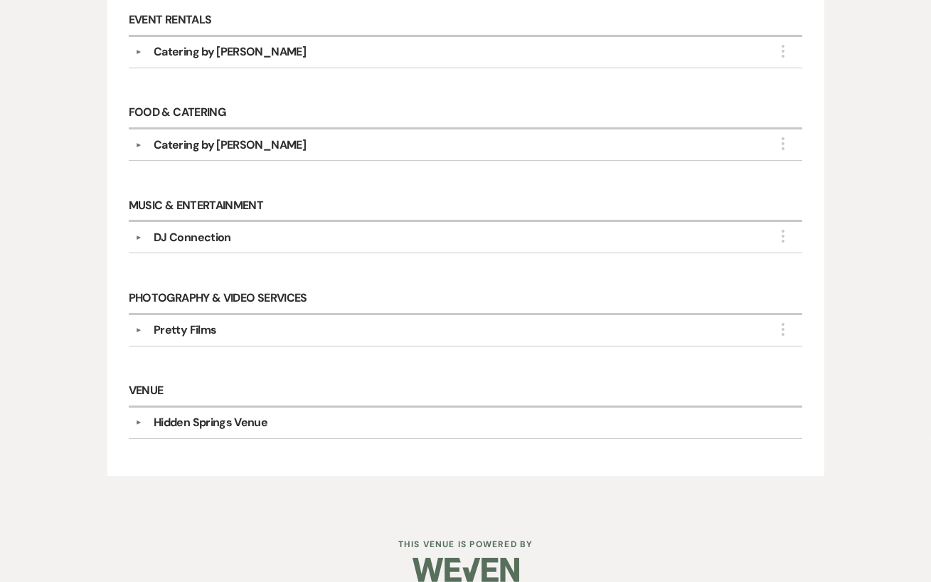
click at [205, 238] on div "DJ Connection" at bounding box center [193, 237] width 78 height 17
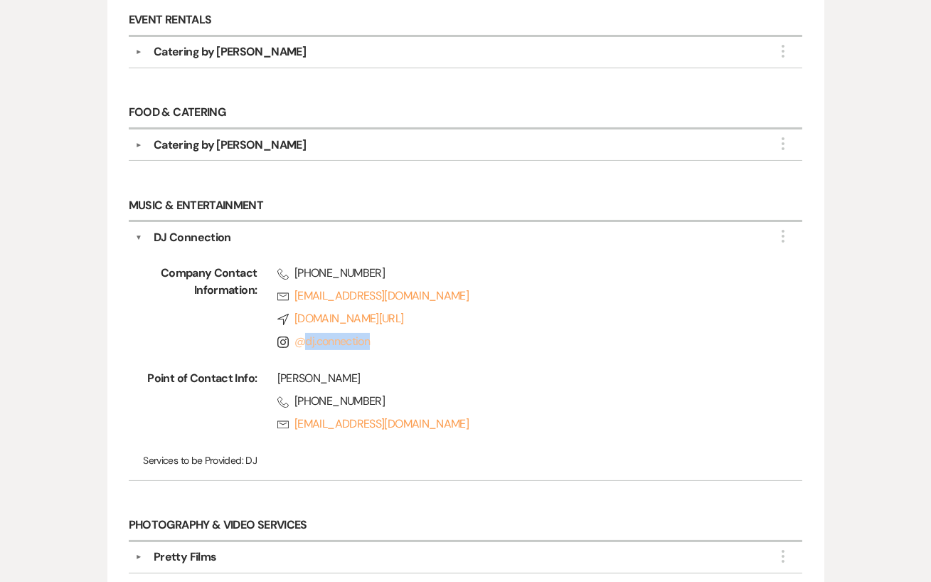
drag, startPoint x: 379, startPoint y: 338, endPoint x: 307, endPoint y: 340, distance: 72.6
click at [307, 340] on span "Instagram @ dj.connection" at bounding box center [519, 341] width 485 height 17
copy link "dj.connection"
click at [474, 298] on link "Rsvp [EMAIL_ADDRESS][DOMAIN_NAME]" at bounding box center [519, 295] width 485 height 17
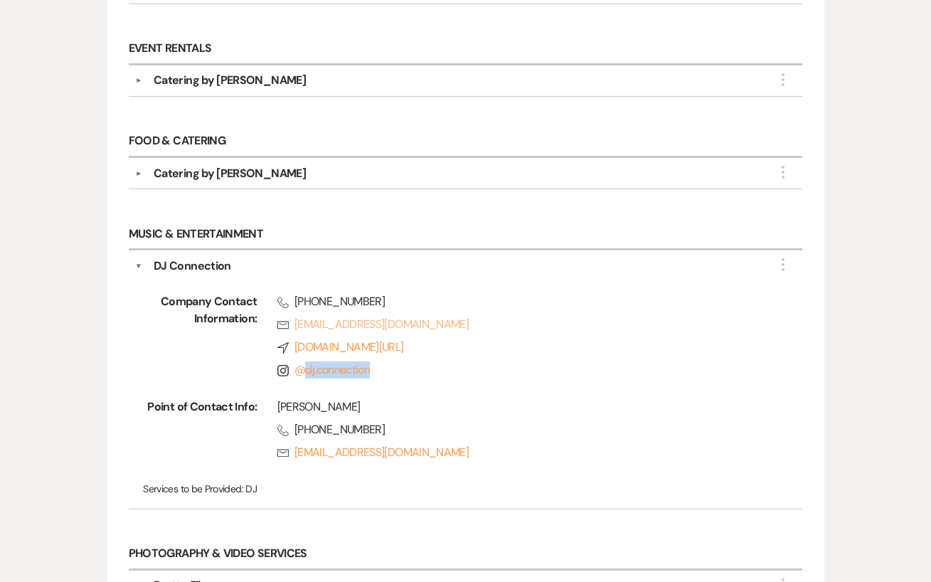
scroll to position [402, 0]
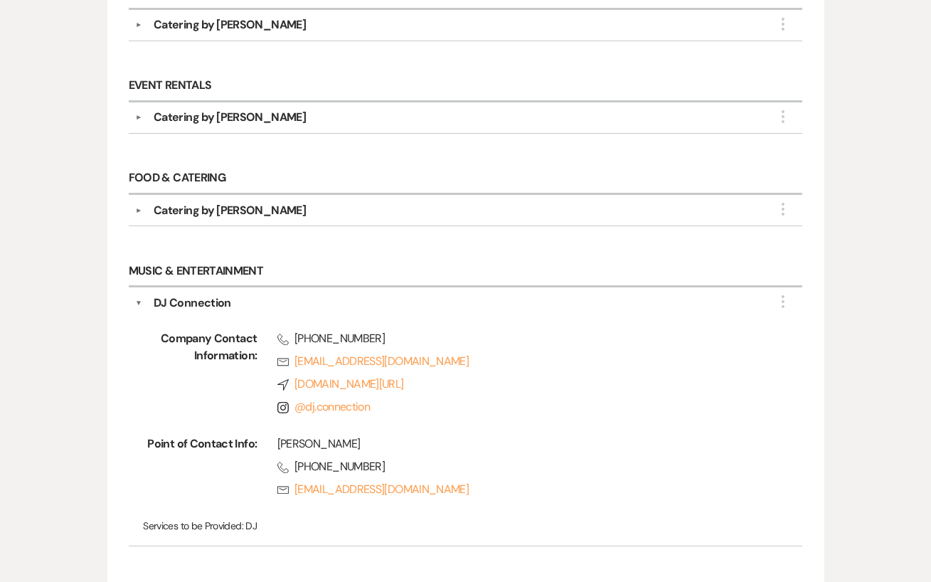
click at [333, 203] on div "Catering by [PERSON_NAME]" at bounding box center [469, 210] width 654 height 17
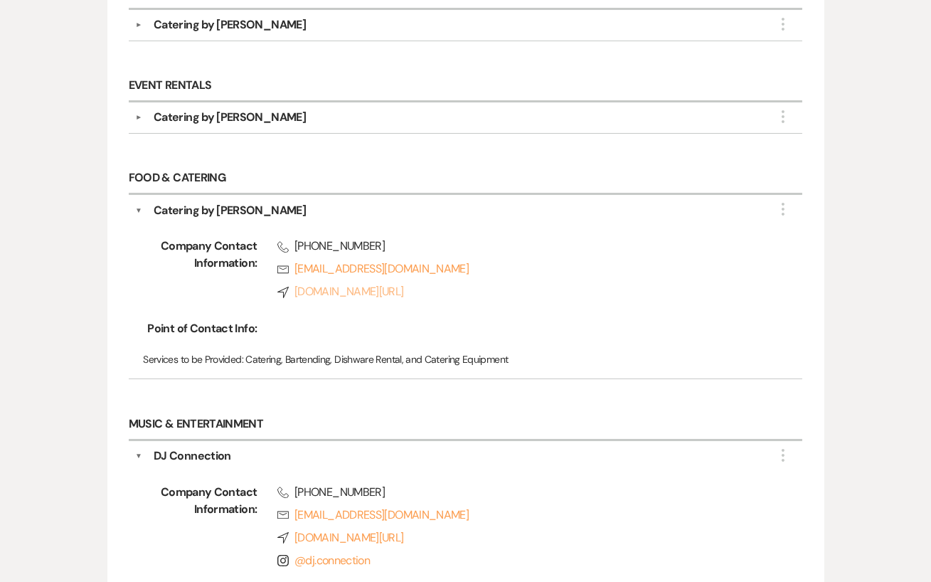
scroll to position [0, 0]
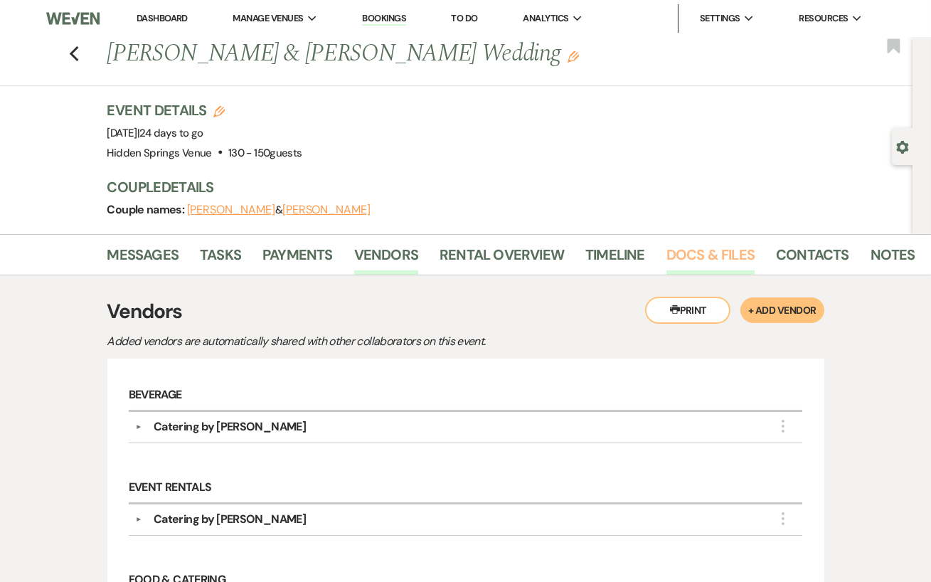
click at [694, 247] on link "Docs & Files" at bounding box center [710, 258] width 88 height 31
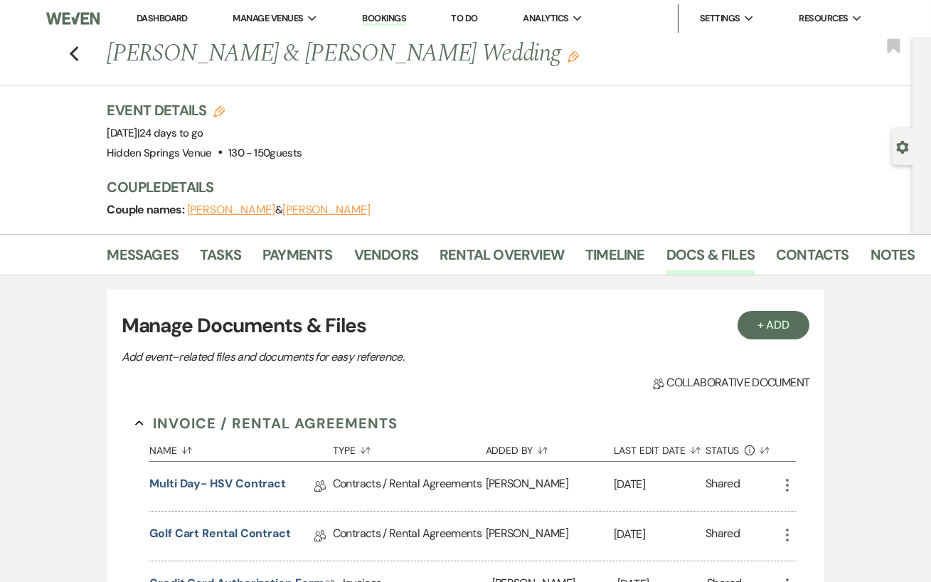
click at [147, 241] on li "Messages" at bounding box center [153, 257] width 93 height 34
click at [139, 256] on link "Messages" at bounding box center [143, 258] width 72 height 31
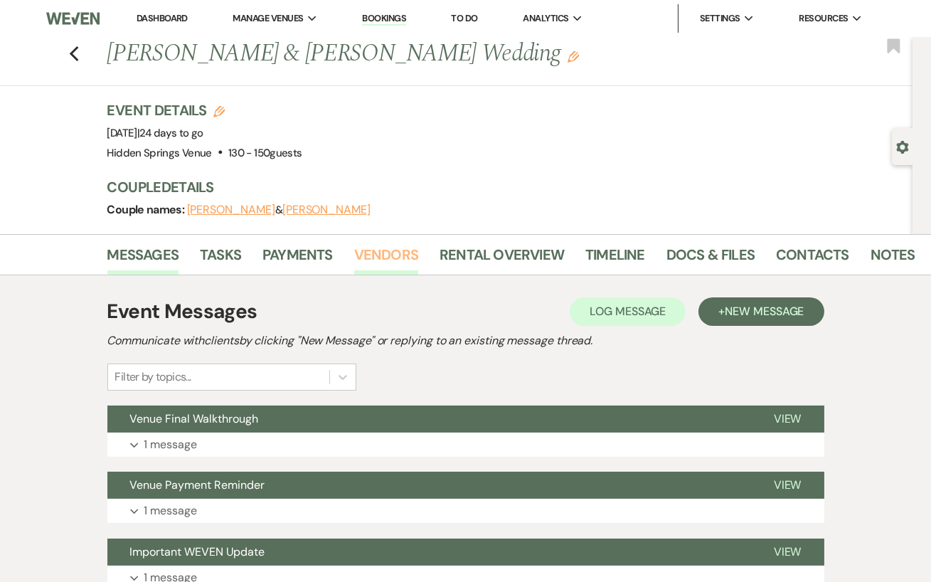
click at [390, 253] on link "Vendors" at bounding box center [386, 258] width 64 height 31
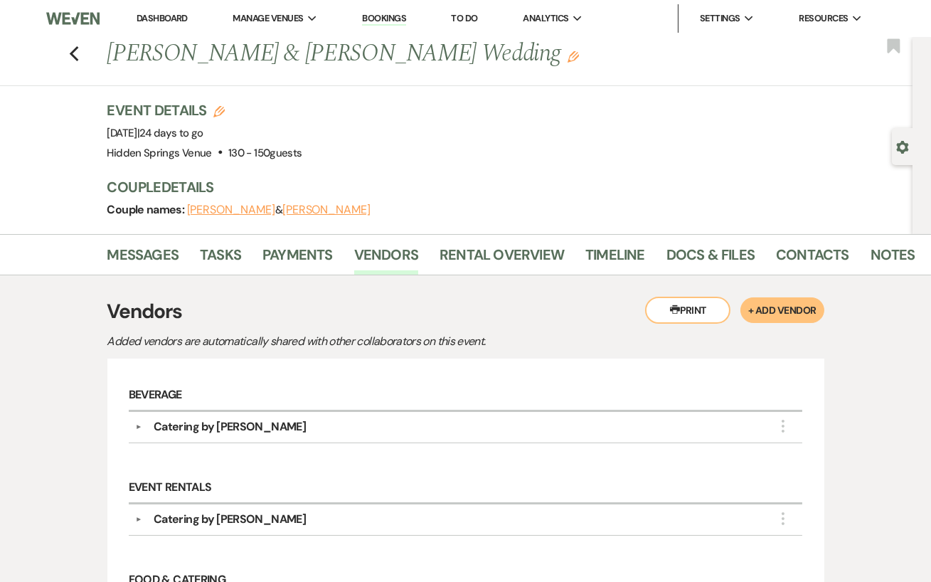
click at [698, 241] on li "Docs & Files" at bounding box center [721, 257] width 110 height 34
click at [687, 260] on link "Docs & Files" at bounding box center [710, 258] width 88 height 31
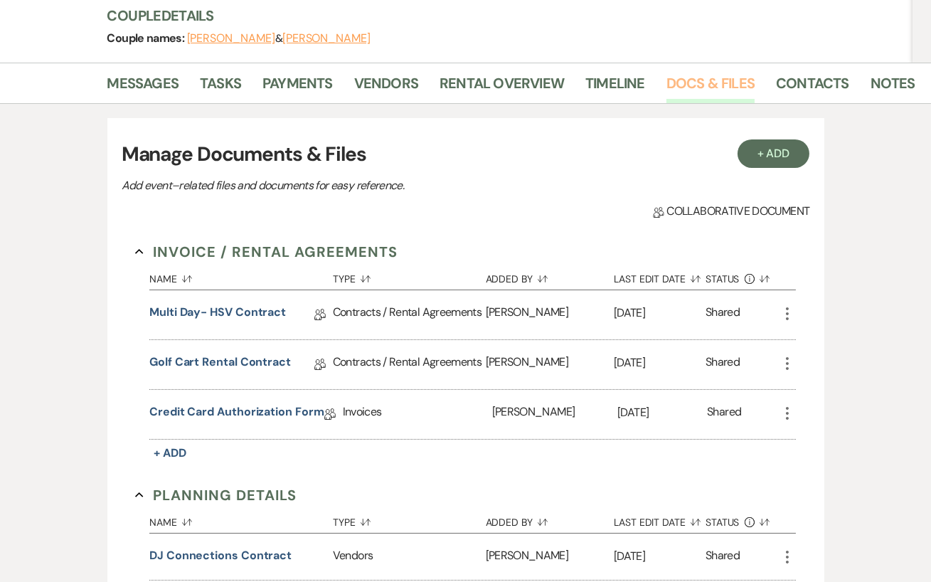
scroll to position [142, 0]
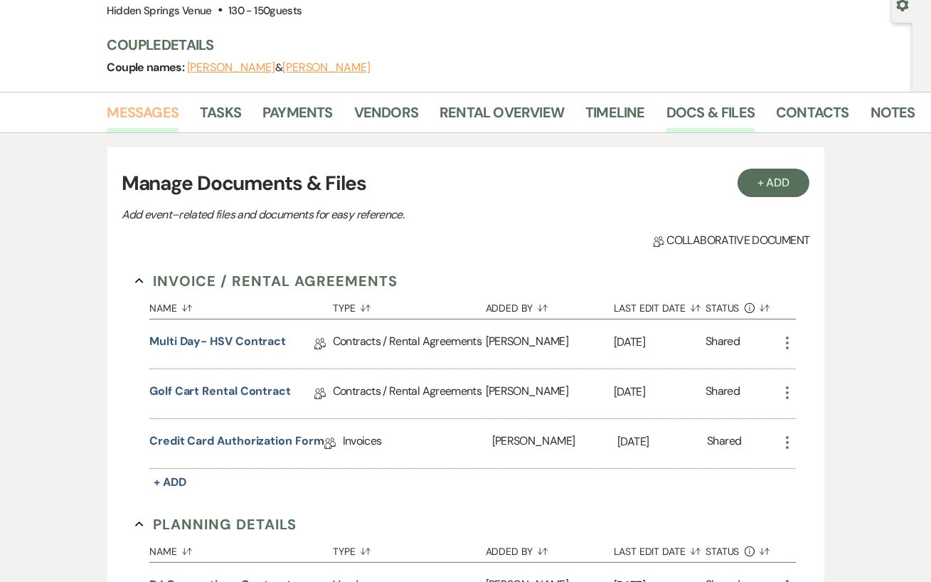
click at [159, 122] on link "Messages" at bounding box center [143, 116] width 72 height 31
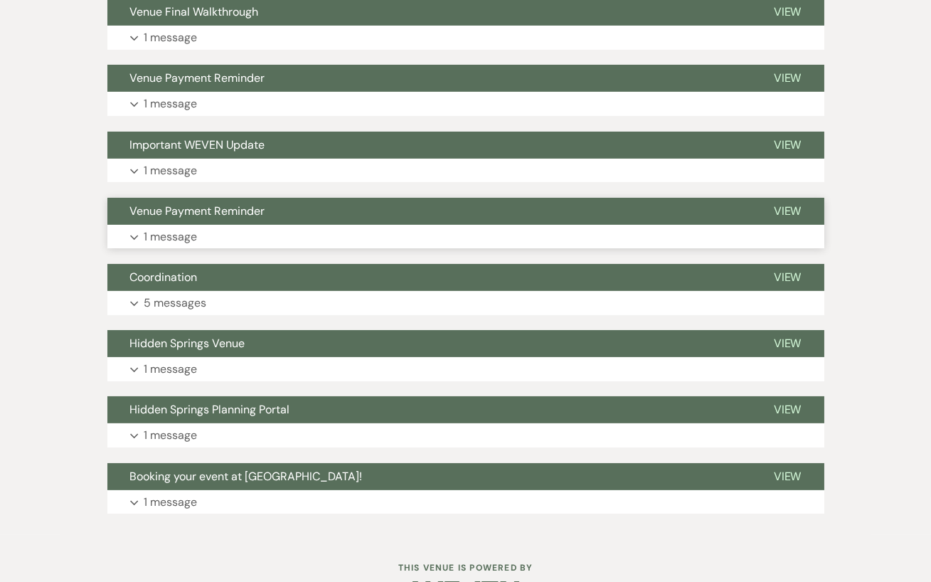
scroll to position [409, 0]
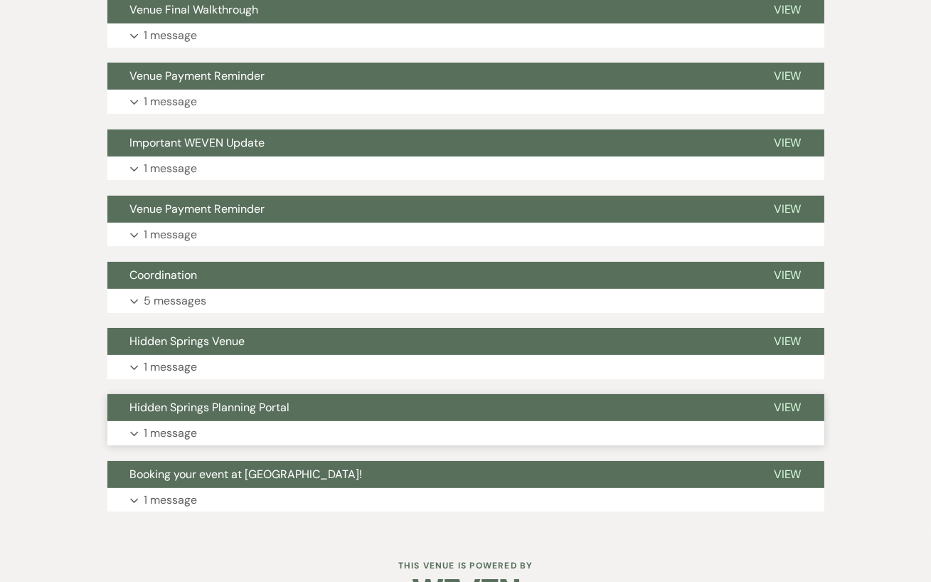
click at [325, 432] on button "Expand 1 message" at bounding box center [465, 433] width 717 height 24
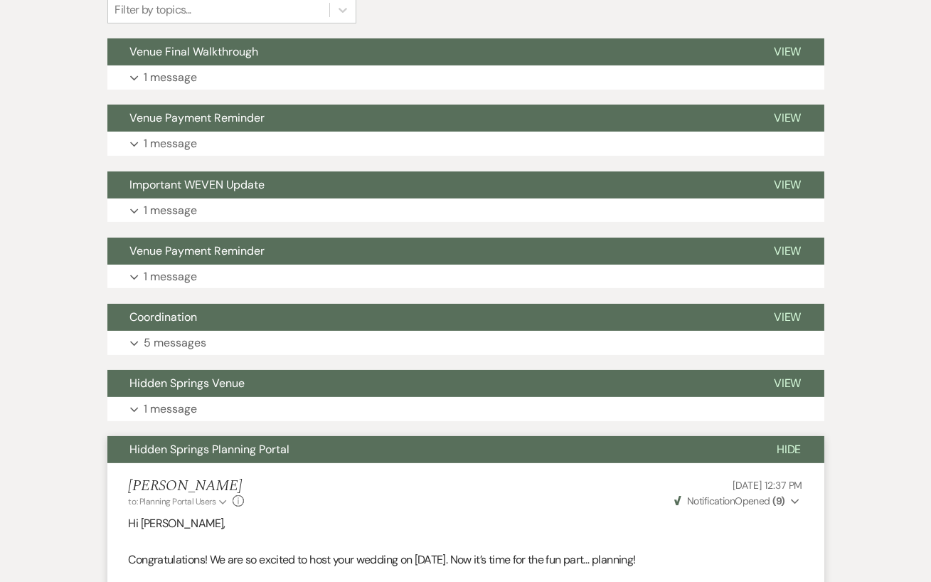
scroll to position [307, 0]
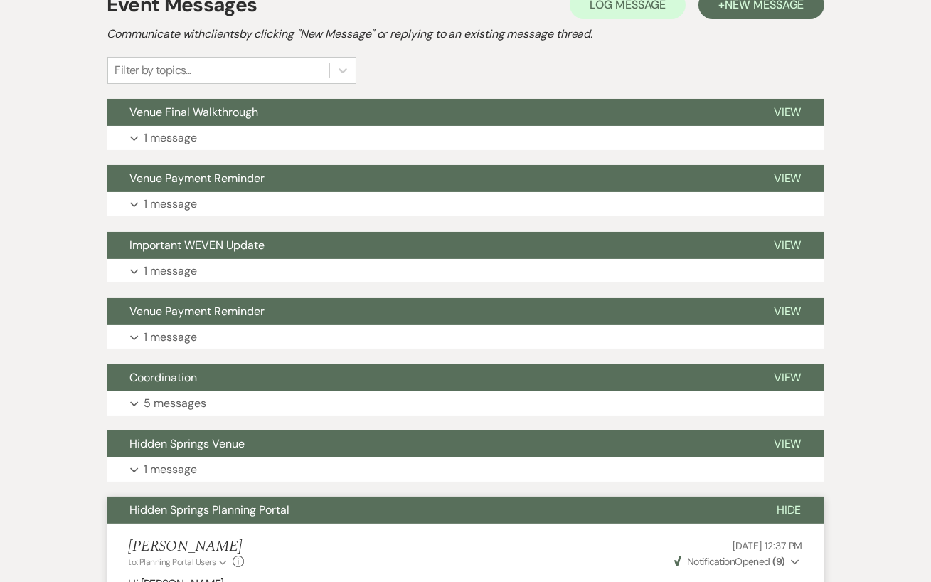
click at [520, 561] on div "[PERSON_NAME] to: Planning Portal Users Expand Info [DATE] 12:37 PM Weven Check…" at bounding box center [466, 553] width 674 height 31
click at [339, 546] on div "[PERSON_NAME] to: Planning Portal Users Expand Info [DATE] 12:37 PM Weven Check…" at bounding box center [466, 553] width 674 height 31
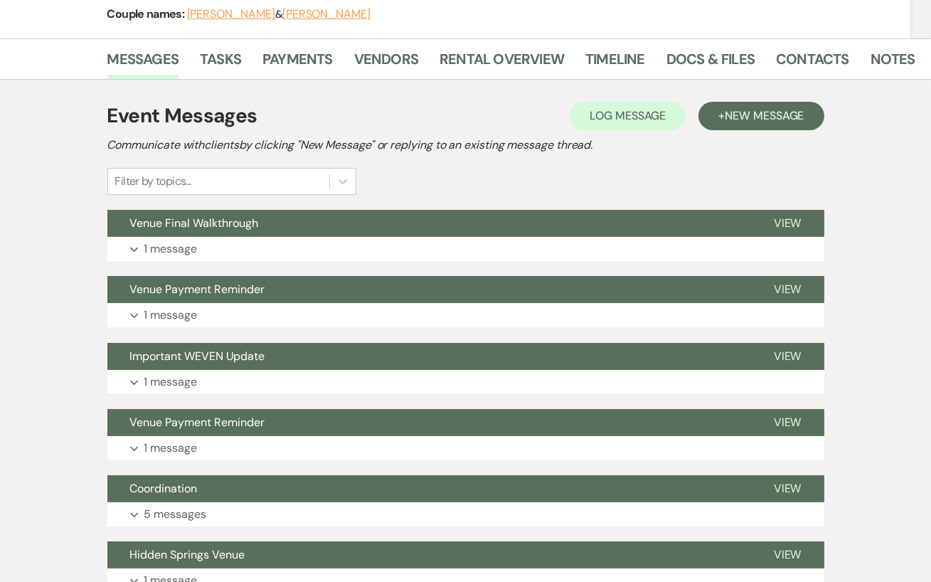
scroll to position [194, 0]
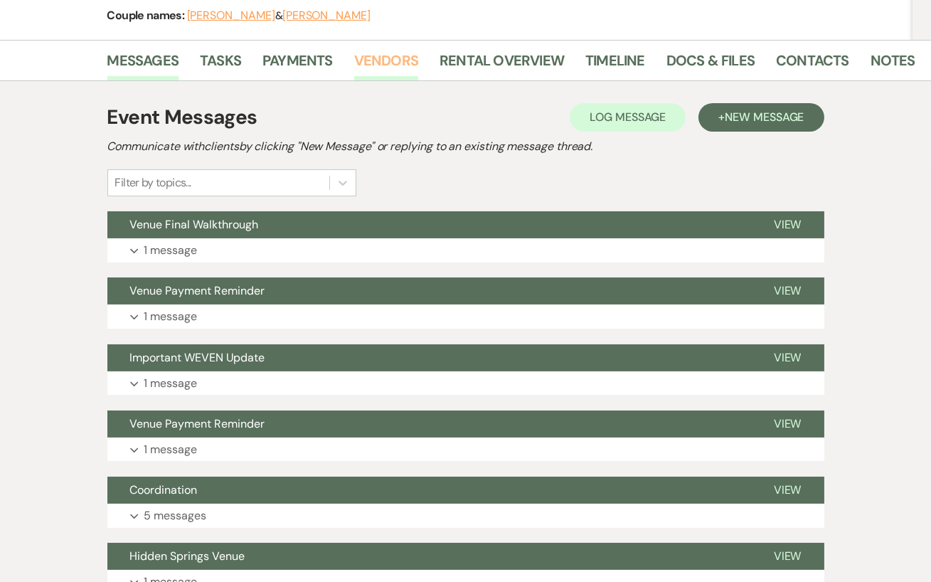
click at [381, 65] on link "Vendors" at bounding box center [386, 64] width 64 height 31
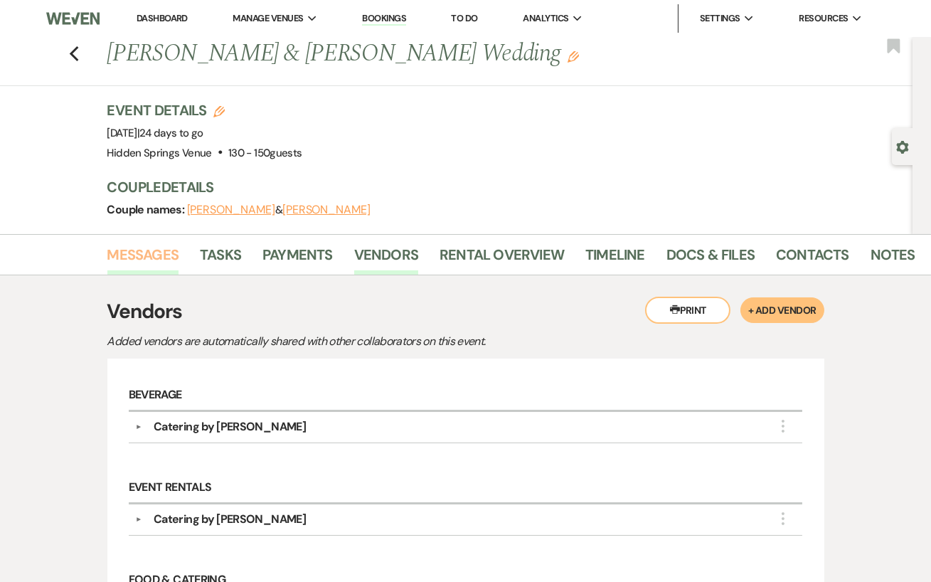
click at [147, 264] on link "Messages" at bounding box center [143, 258] width 72 height 31
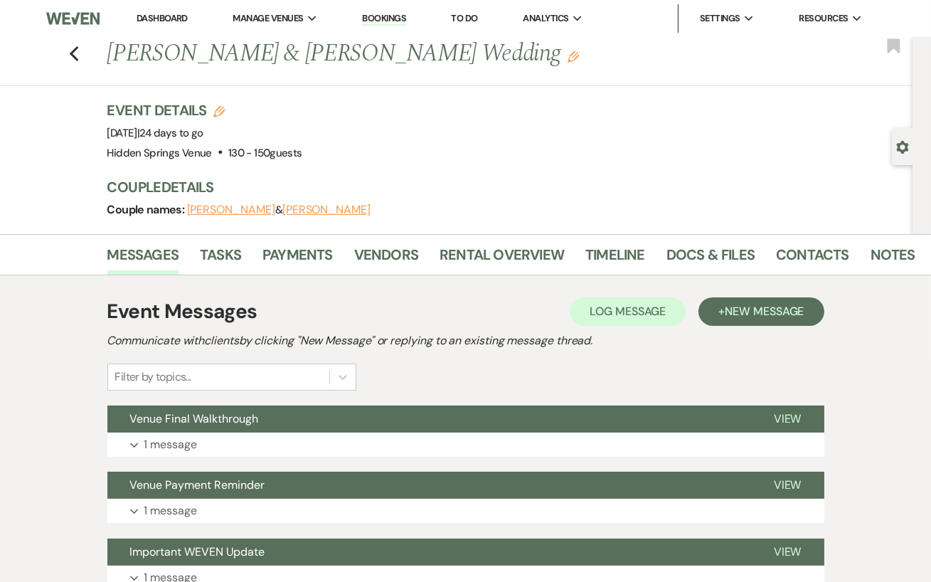
click at [172, 20] on link "Dashboard" at bounding box center [162, 18] width 51 height 12
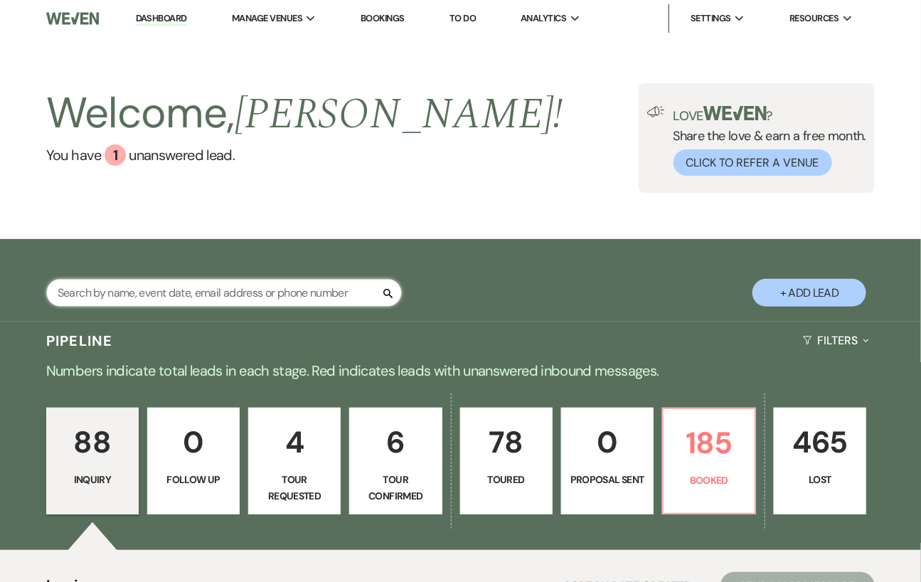
click at [270, 294] on input "text" at bounding box center [224, 293] width 356 height 28
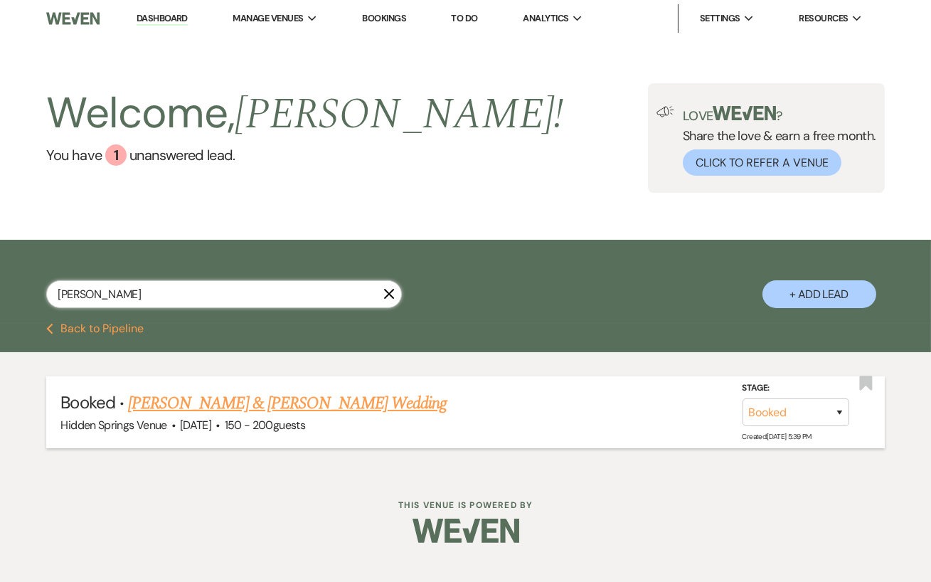
type input "[PERSON_NAME]"
click at [283, 403] on link "[PERSON_NAME] & [PERSON_NAME] Wedding" at bounding box center [287, 403] width 319 height 26
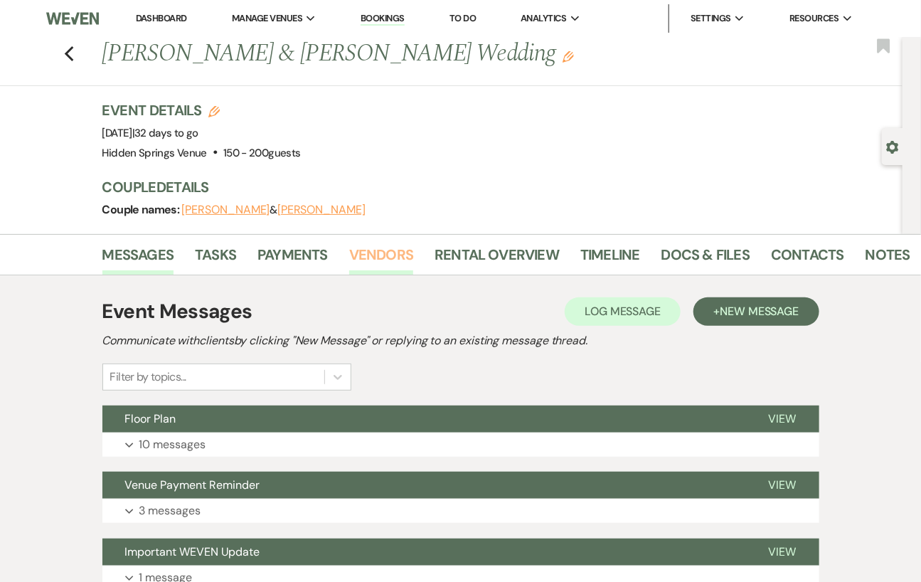
click at [389, 270] on link "Vendors" at bounding box center [381, 258] width 64 height 31
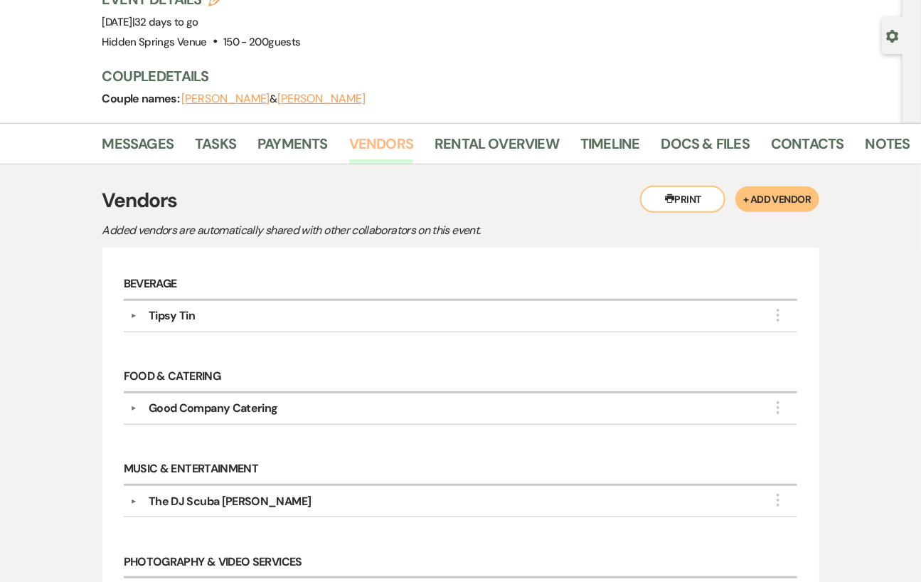
scroll to position [114, 0]
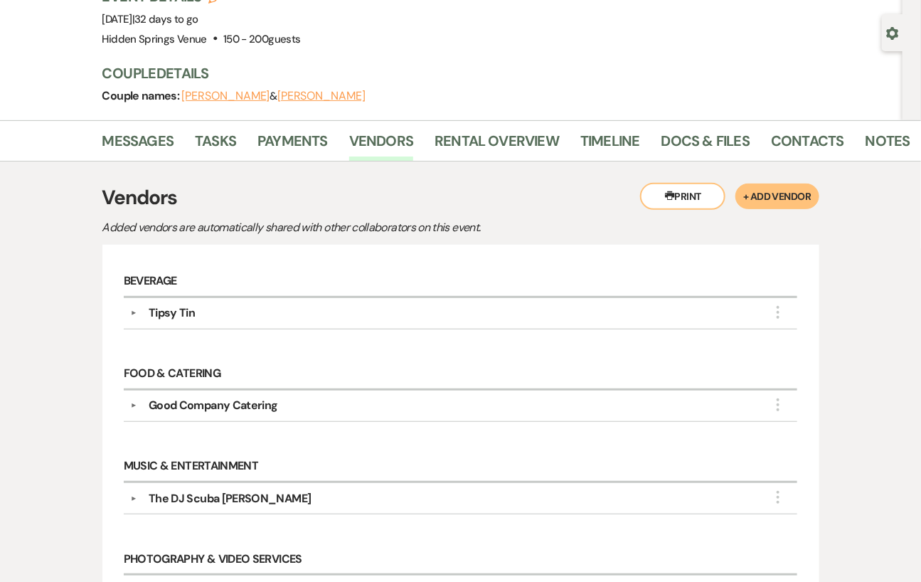
click at [220, 394] on div "▼ Good Company Catering More Company Contact Information: Phone [PHONE_NUMBER] …" at bounding box center [461, 405] width 674 height 31
click at [703, 136] on link "Docs & Files" at bounding box center [705, 144] width 88 height 31
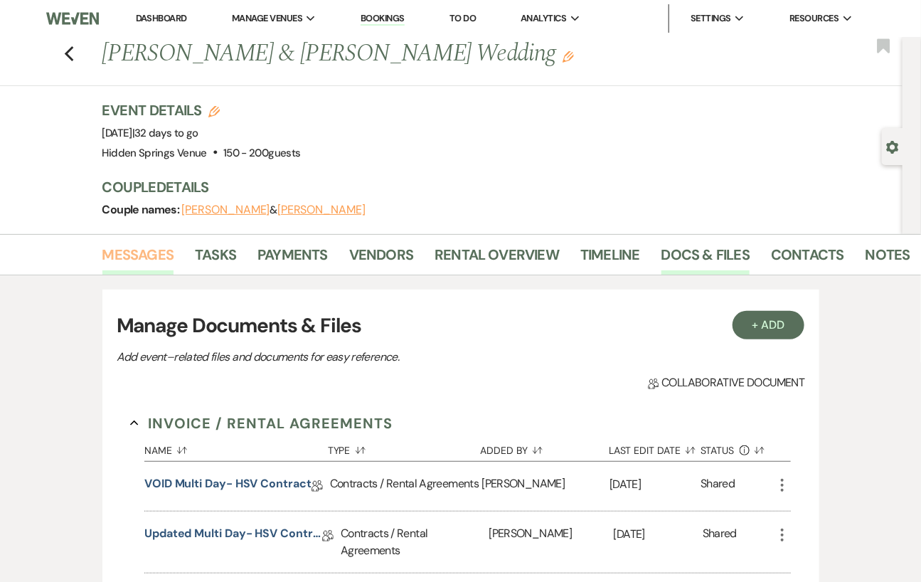
click at [154, 244] on link "Messages" at bounding box center [138, 258] width 72 height 31
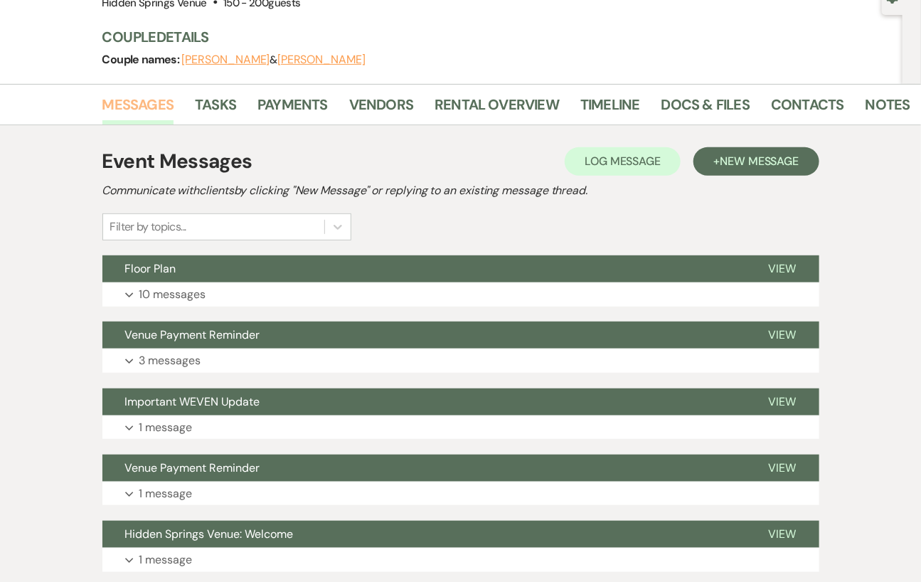
scroll to position [166, 0]
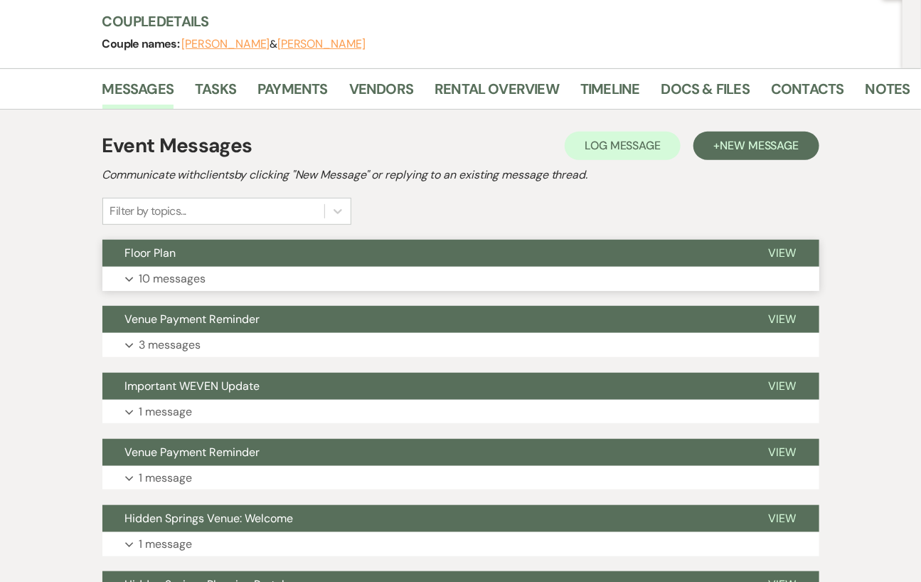
click at [286, 270] on button "Expand 10 messages" at bounding box center [460, 279] width 717 height 24
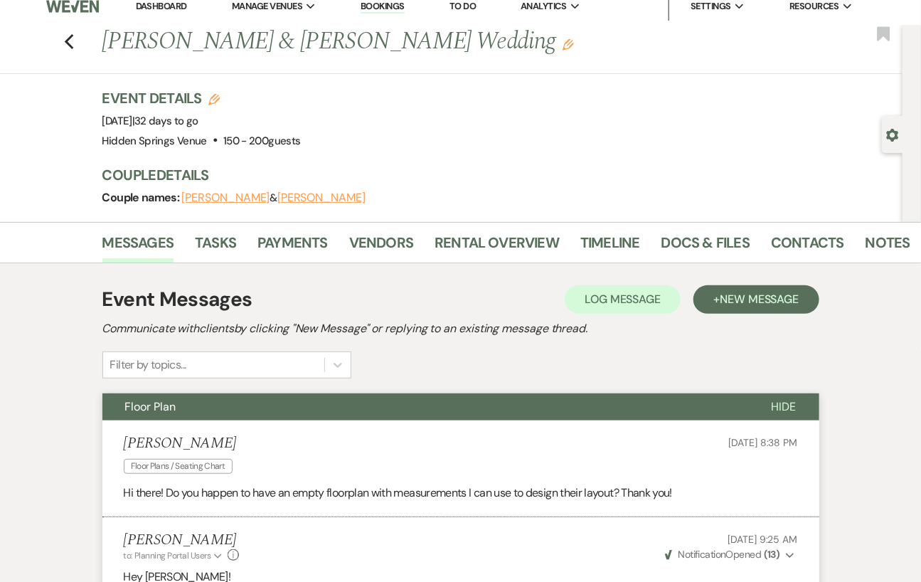
scroll to position [0, 0]
